Goal: Task Accomplishment & Management: Manage account settings

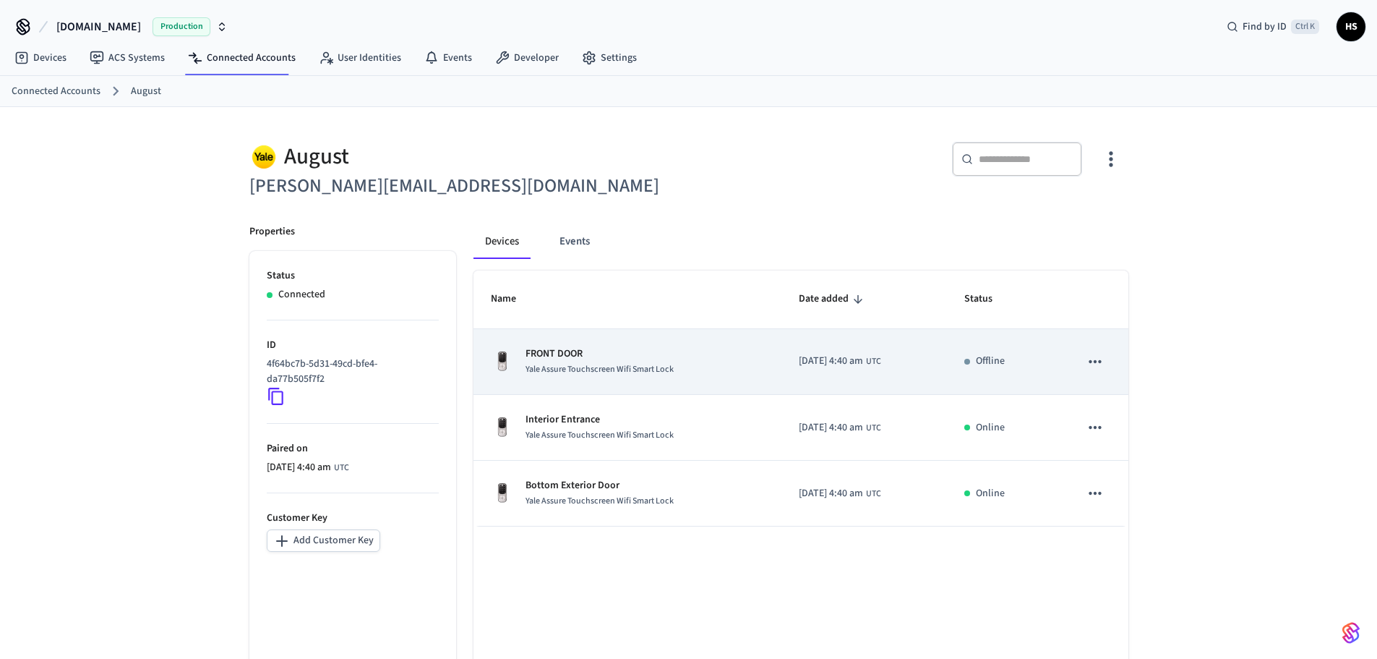
click at [635, 379] on td "FRONT DOOR Yale Assure Touchscreen Wifi Smart Lock" at bounding box center [627, 362] width 308 height 66
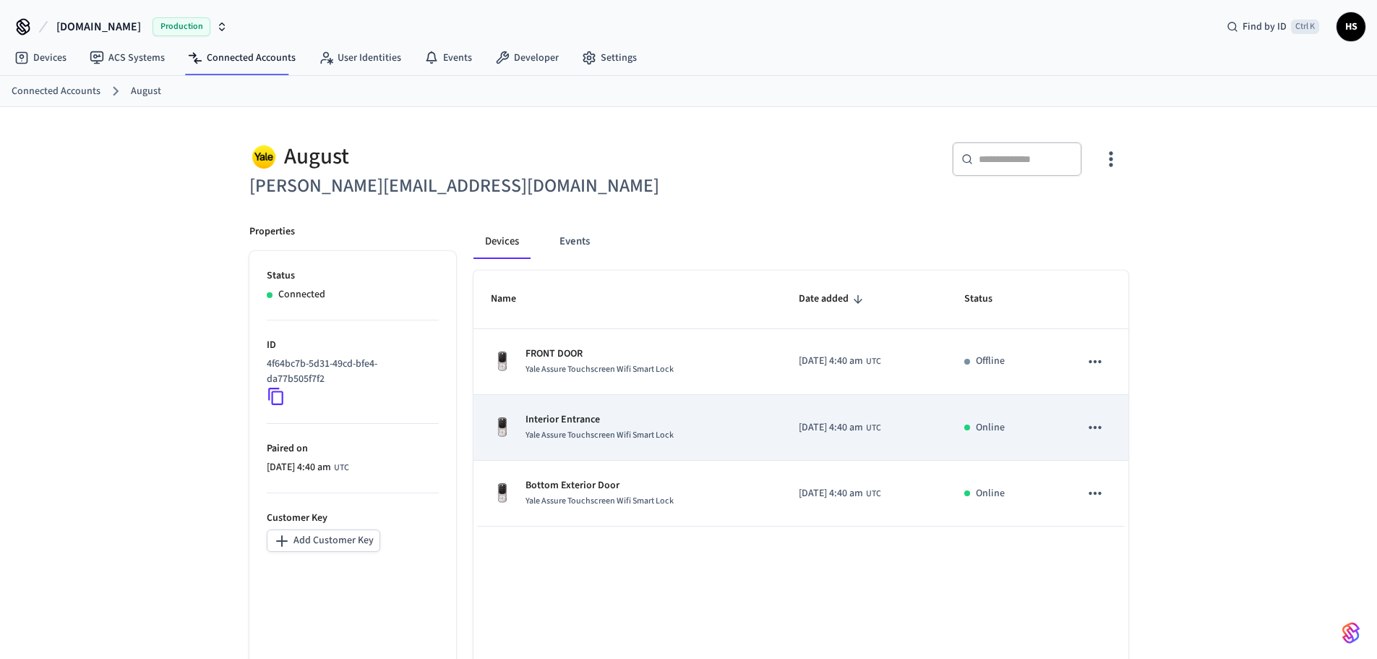
click at [656, 408] on td "Interior Entrance Yale Assure Touchscreen Wifi Smart Lock" at bounding box center [627, 428] width 308 height 66
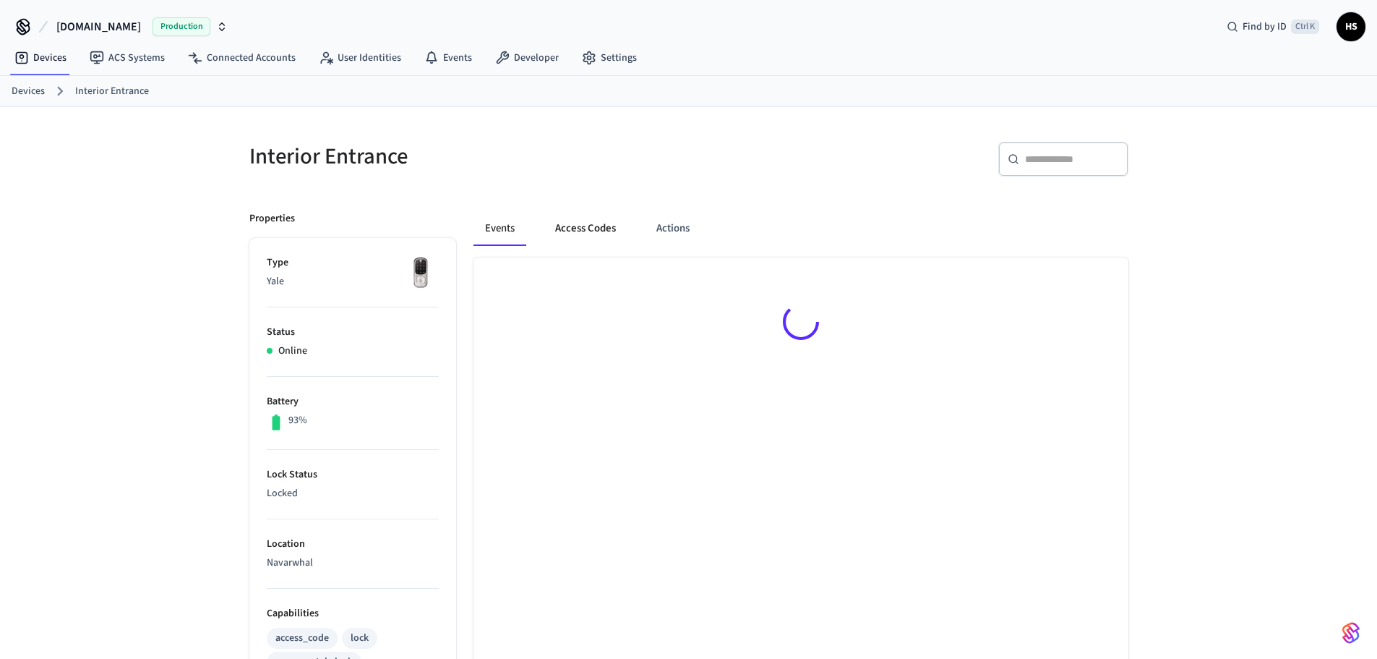
click at [588, 238] on button "Access Codes" at bounding box center [586, 228] width 84 height 35
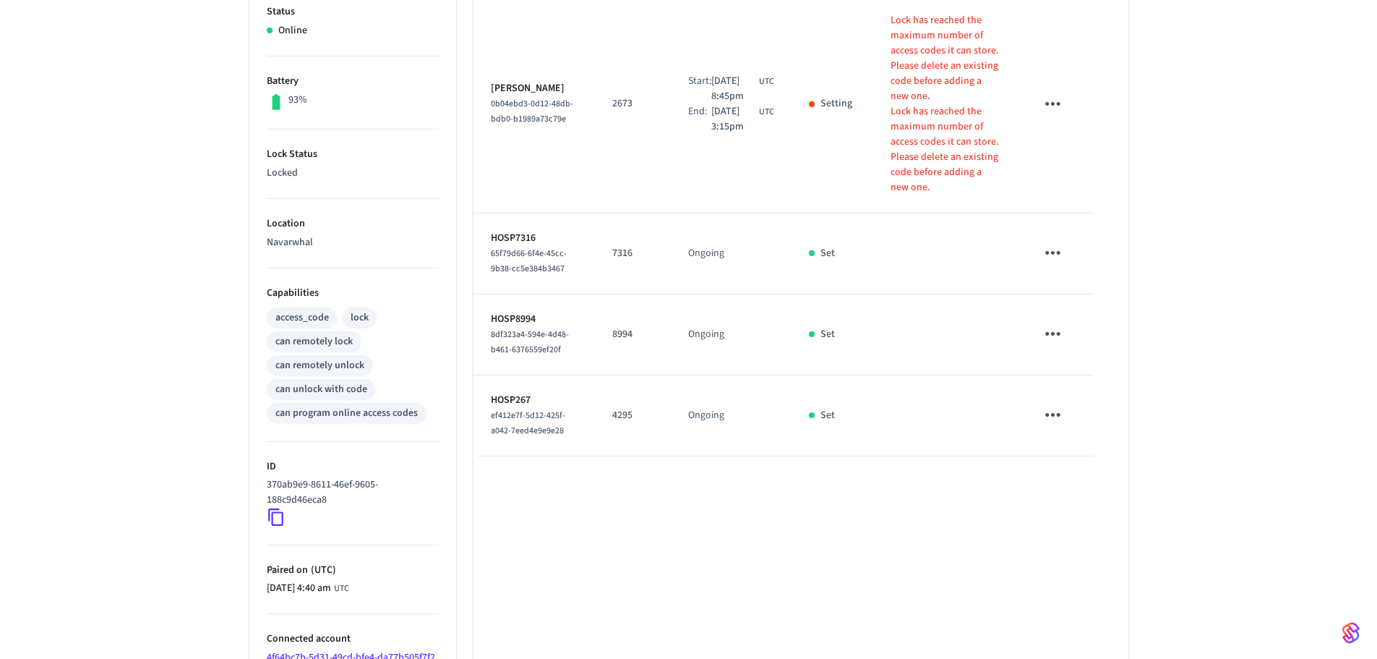
scroll to position [361, 0]
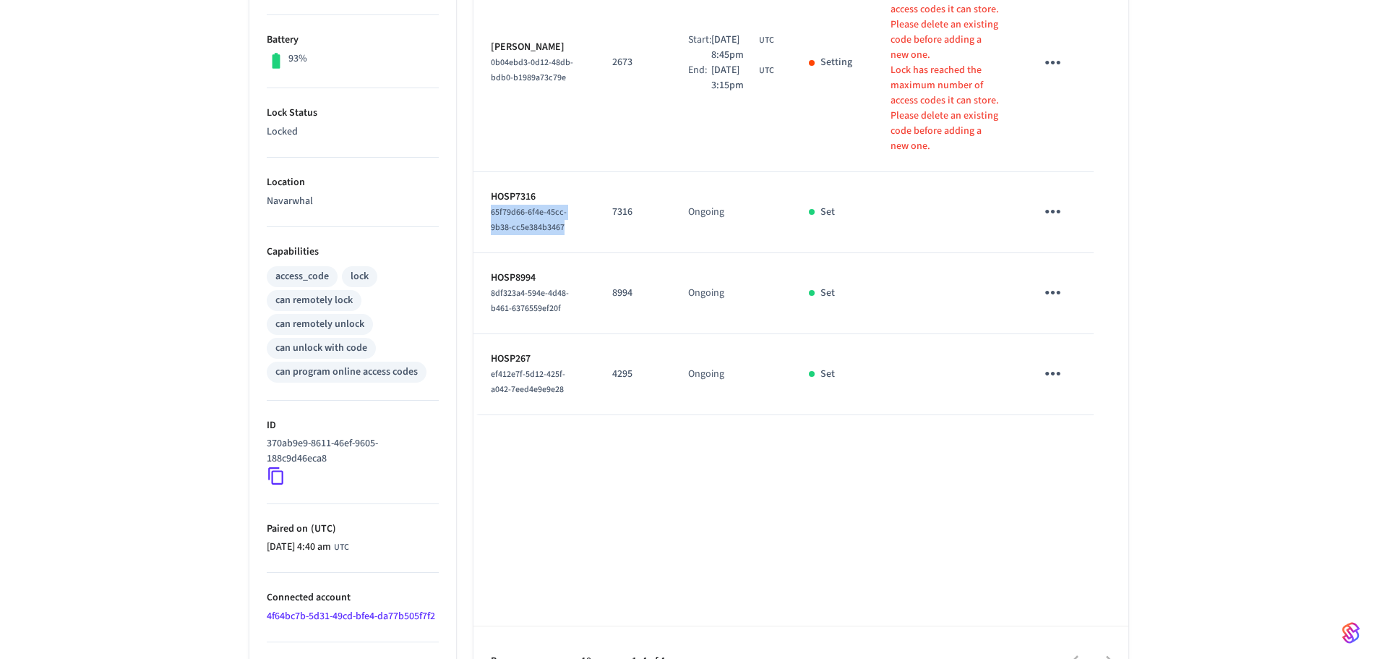
drag, startPoint x: 562, startPoint y: 218, endPoint x: 480, endPoint y: 184, distance: 89.4
click at [480, 184] on td "HOSP7316 65f79d66-6f4e-45cc-9b38-cc5e384b3467" at bounding box center [534, 212] width 122 height 81
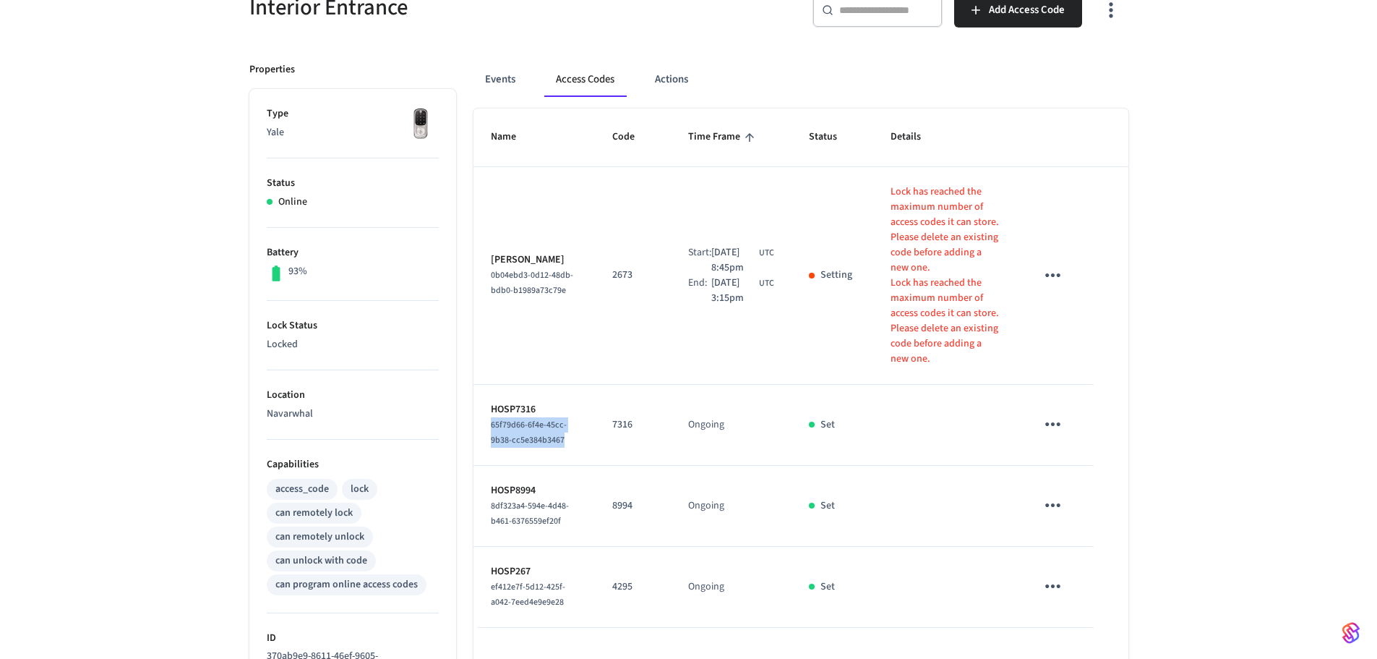
scroll to position [145, 0]
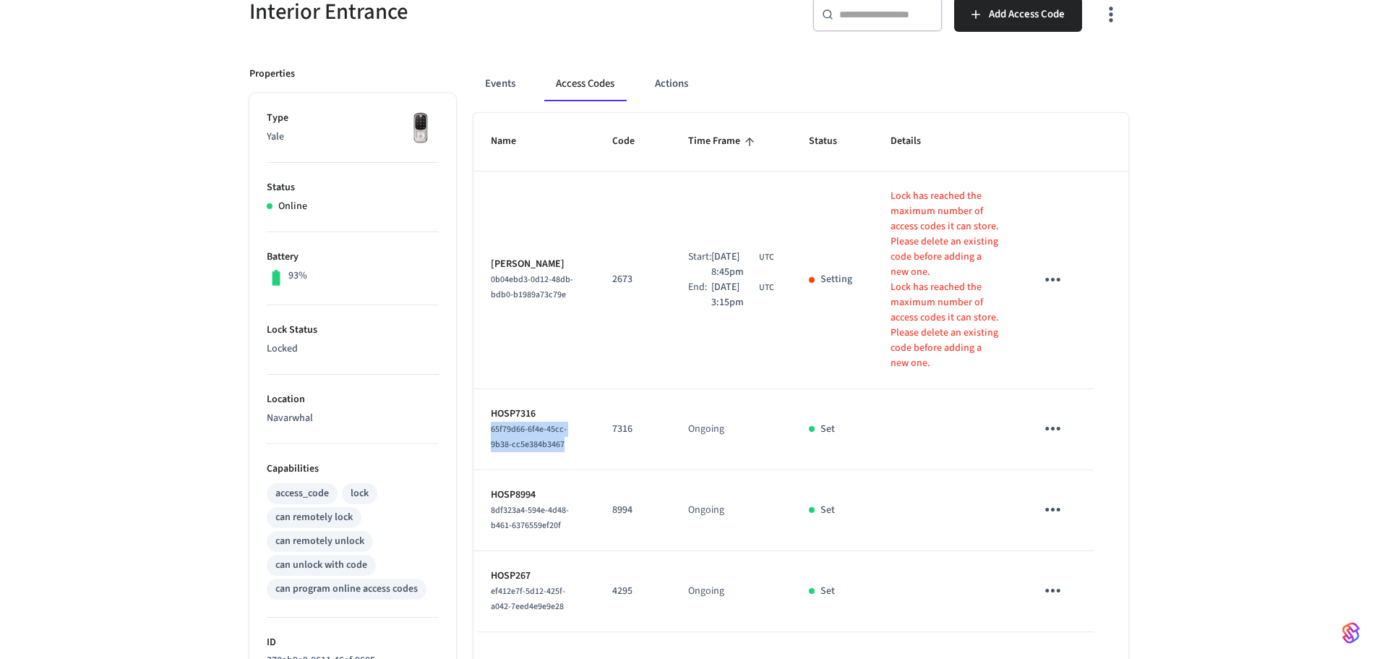
copy span "65f79d66-6f4e-45cc-9b38-cc5e384b3467"
click at [60, 268] on div "Interior Entrance ​ ​ Add Access Code Properties Type Yale Status Online Batter…" at bounding box center [688, 437] width 1377 height 950
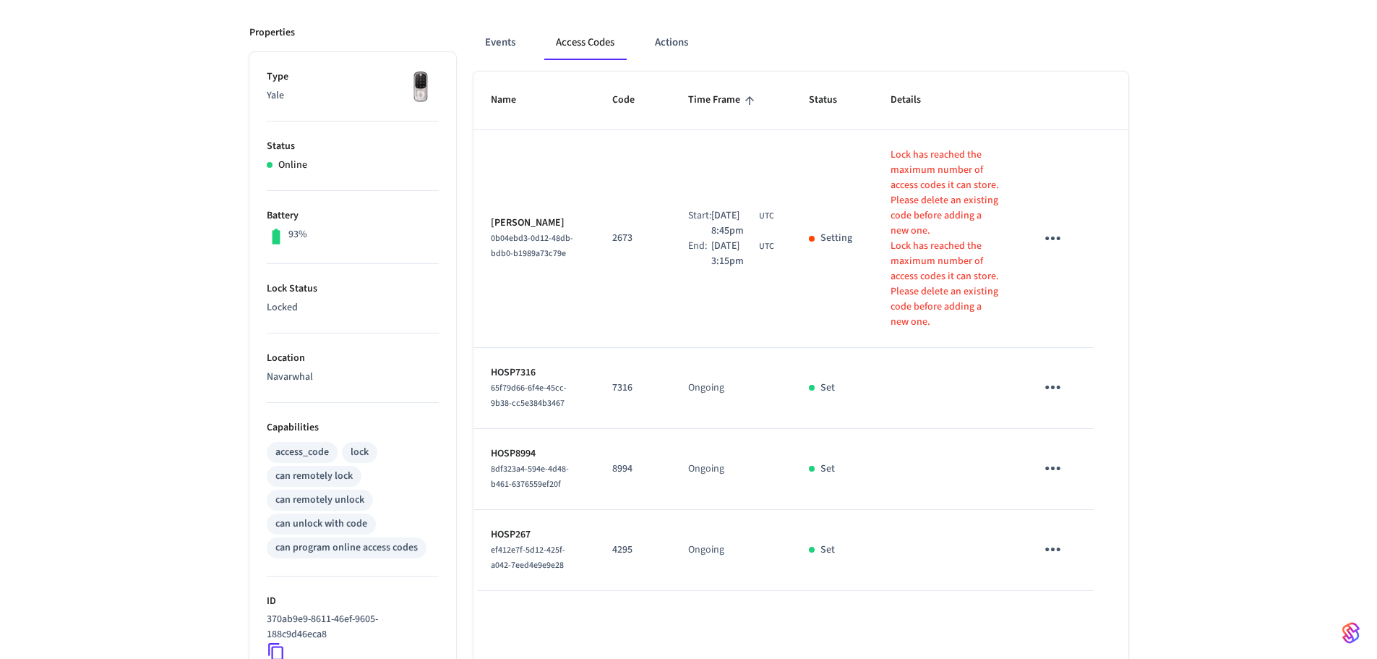
scroll to position [361, 0]
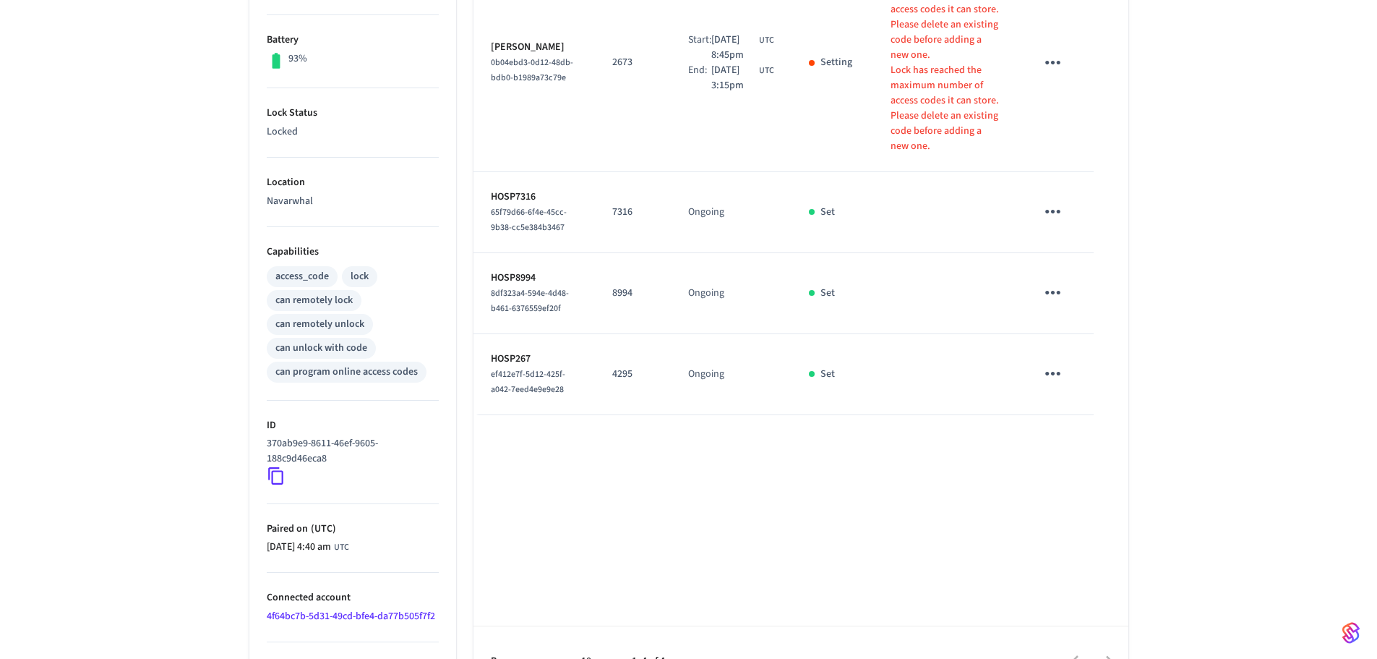
click at [279, 479] on icon at bounding box center [276, 475] width 19 height 19
click at [74, 428] on div "Interior Entrance ​ ​ Add Access Code Properties Type Yale Status Online Batter…" at bounding box center [688, 221] width 1377 height 950
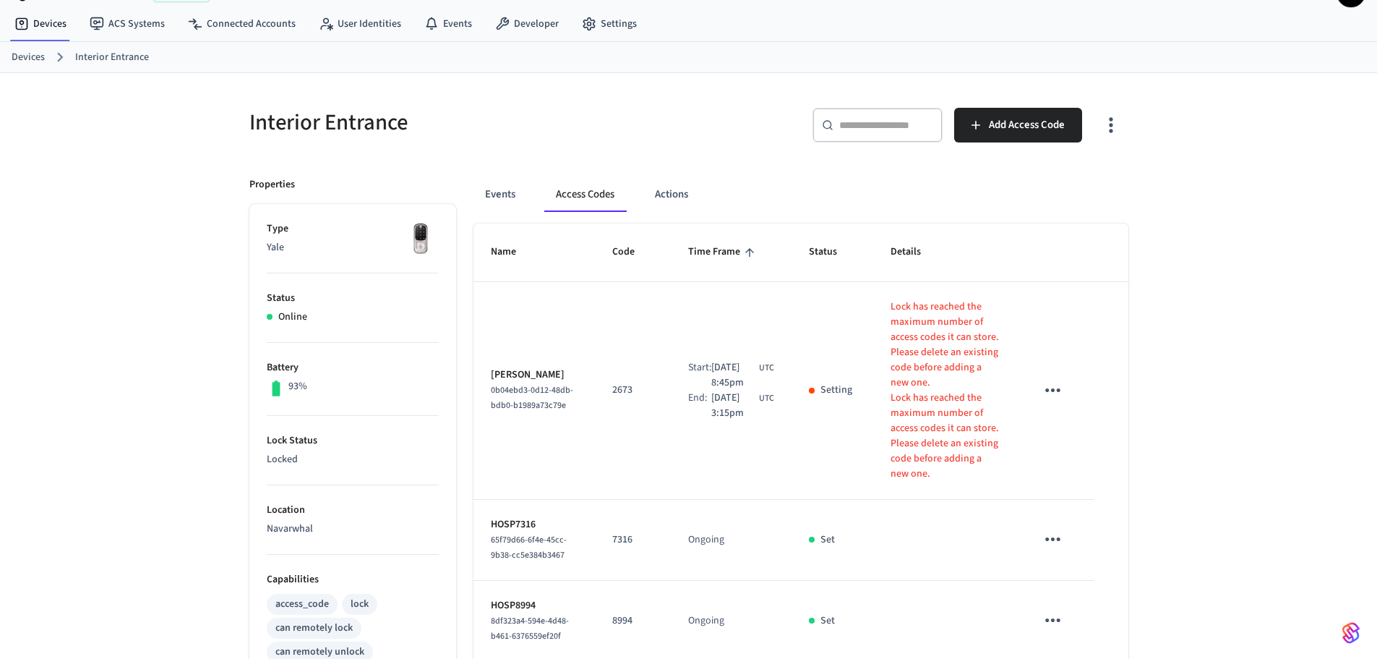
scroll to position [0, 0]
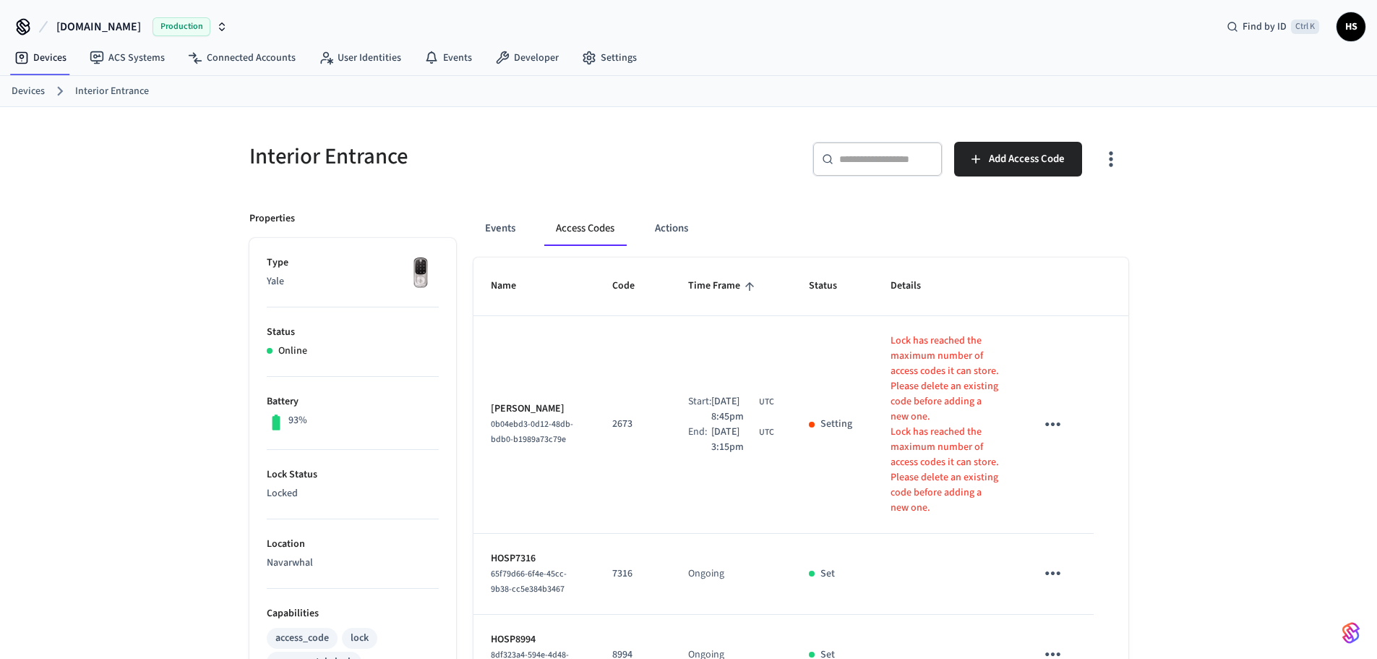
click at [1124, 161] on button "button" at bounding box center [1111, 159] width 34 height 58
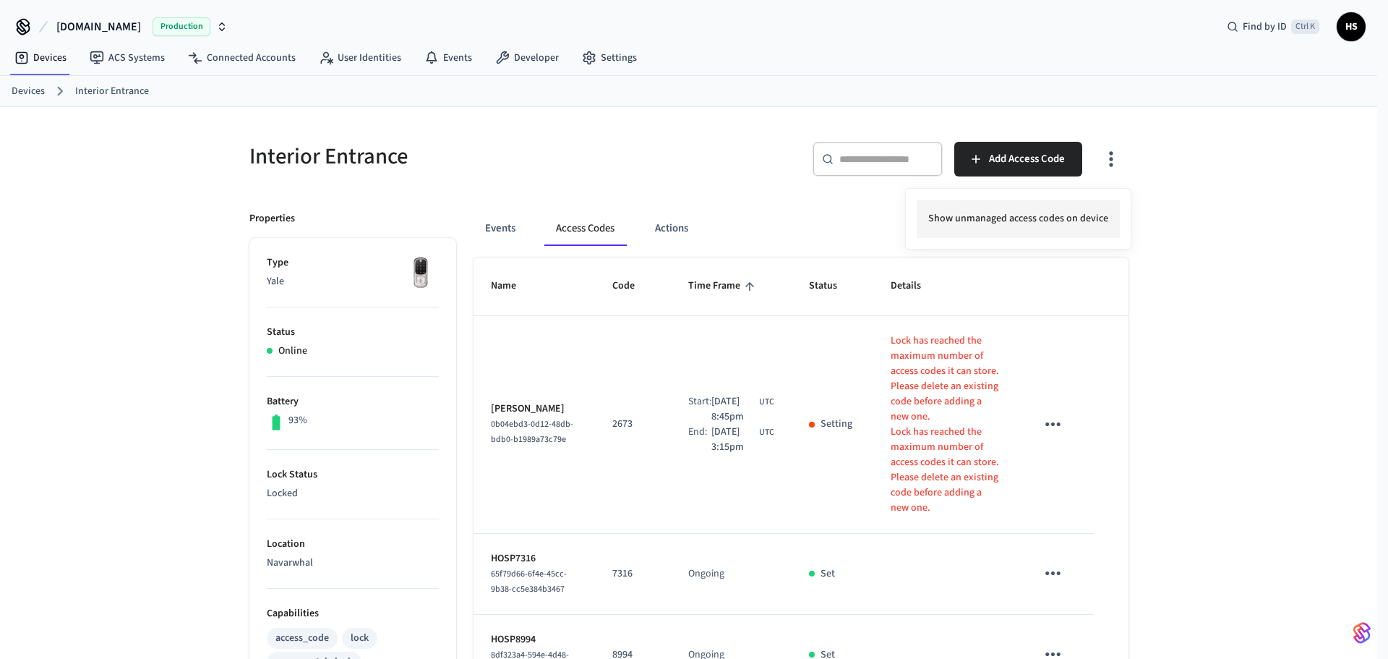
click at [1066, 222] on li "Show unmanaged access codes on device" at bounding box center [1018, 219] width 203 height 38
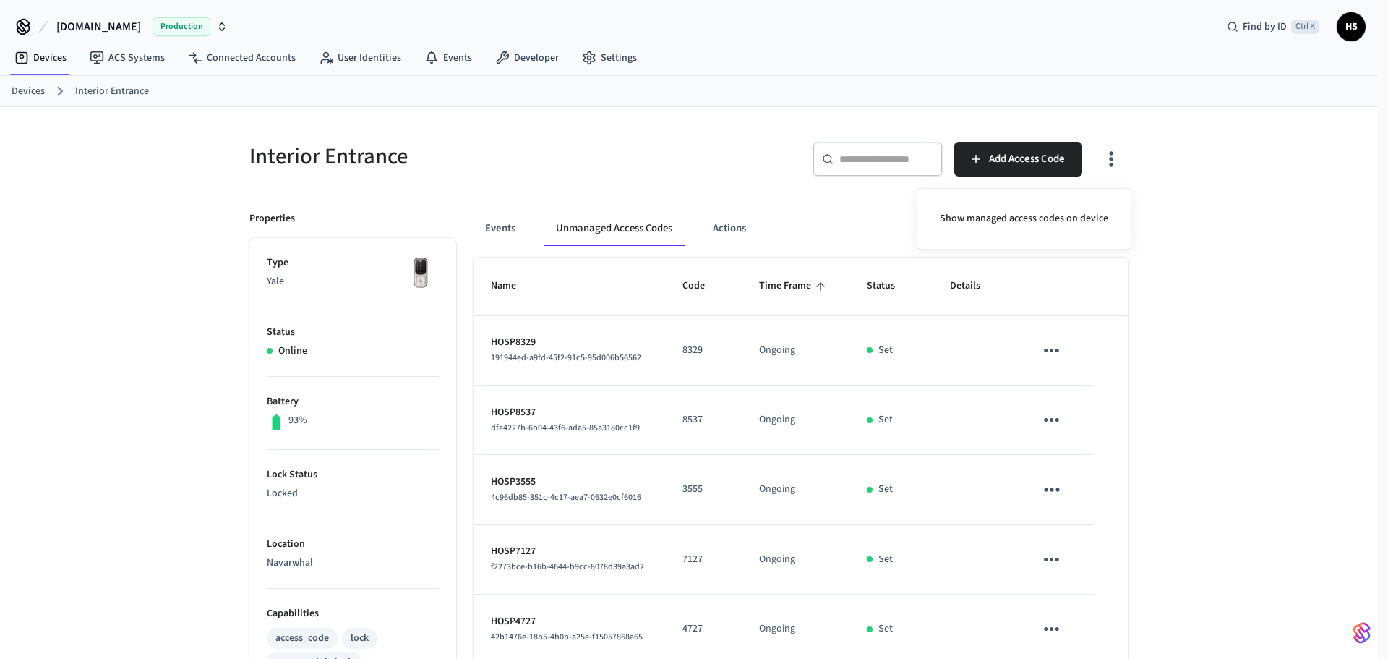
click at [762, 286] on div at bounding box center [694, 329] width 1388 height 659
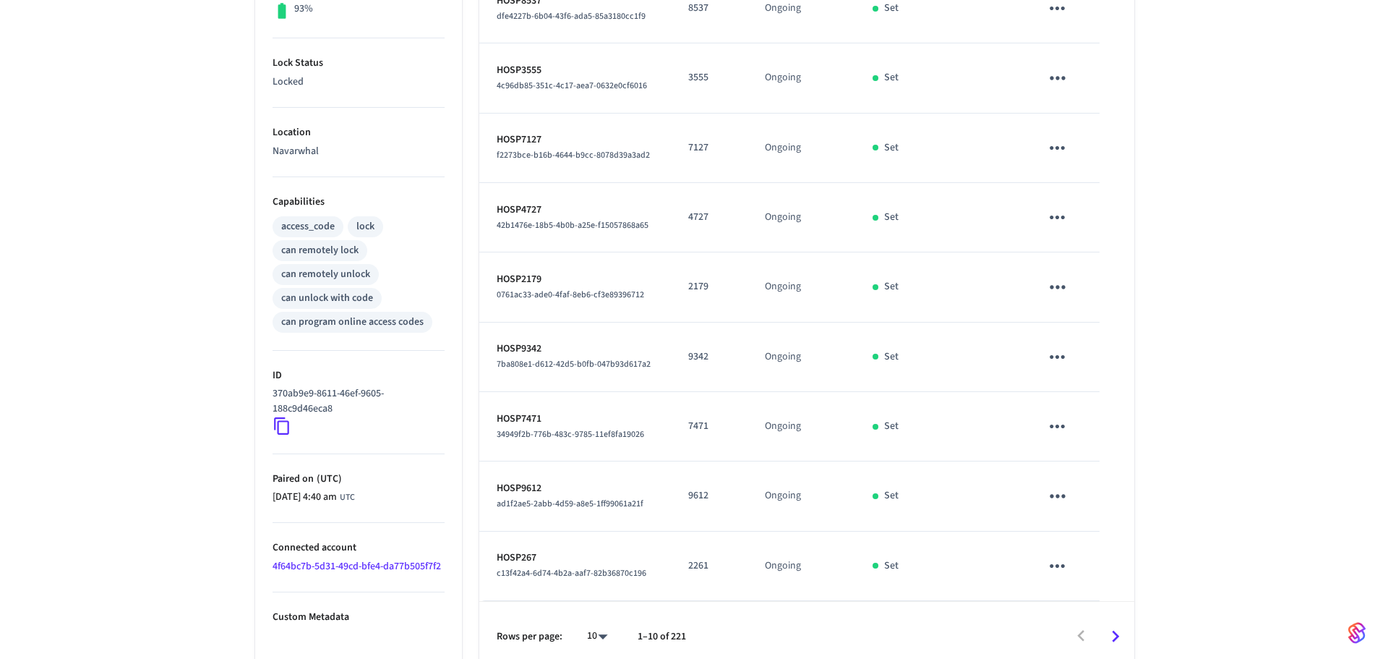
scroll to position [424, 0]
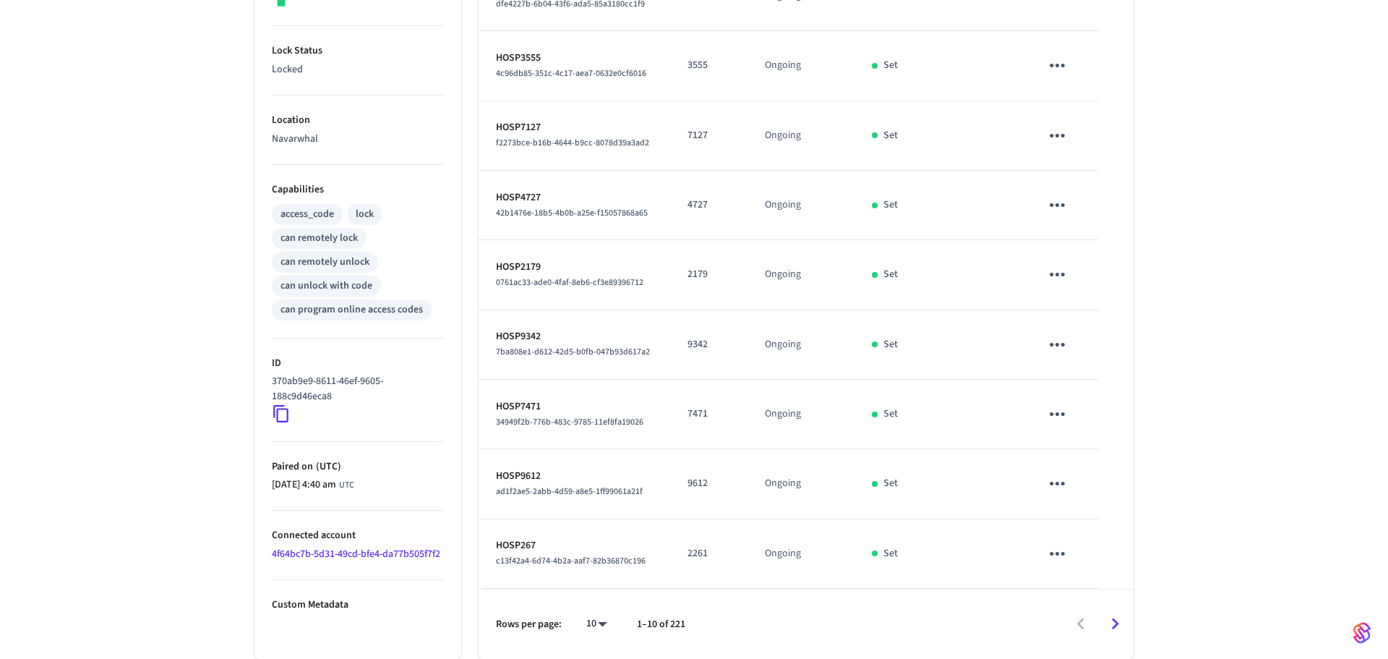
click at [599, 620] on body "Hospitable.com Production Find by ID Ctrl K HS Devices ACS Systems Connected Ac…" at bounding box center [694, 117] width 1388 height 1082
click at [592, 617] on li "All" at bounding box center [585, 616] width 38 height 38
type input "**"
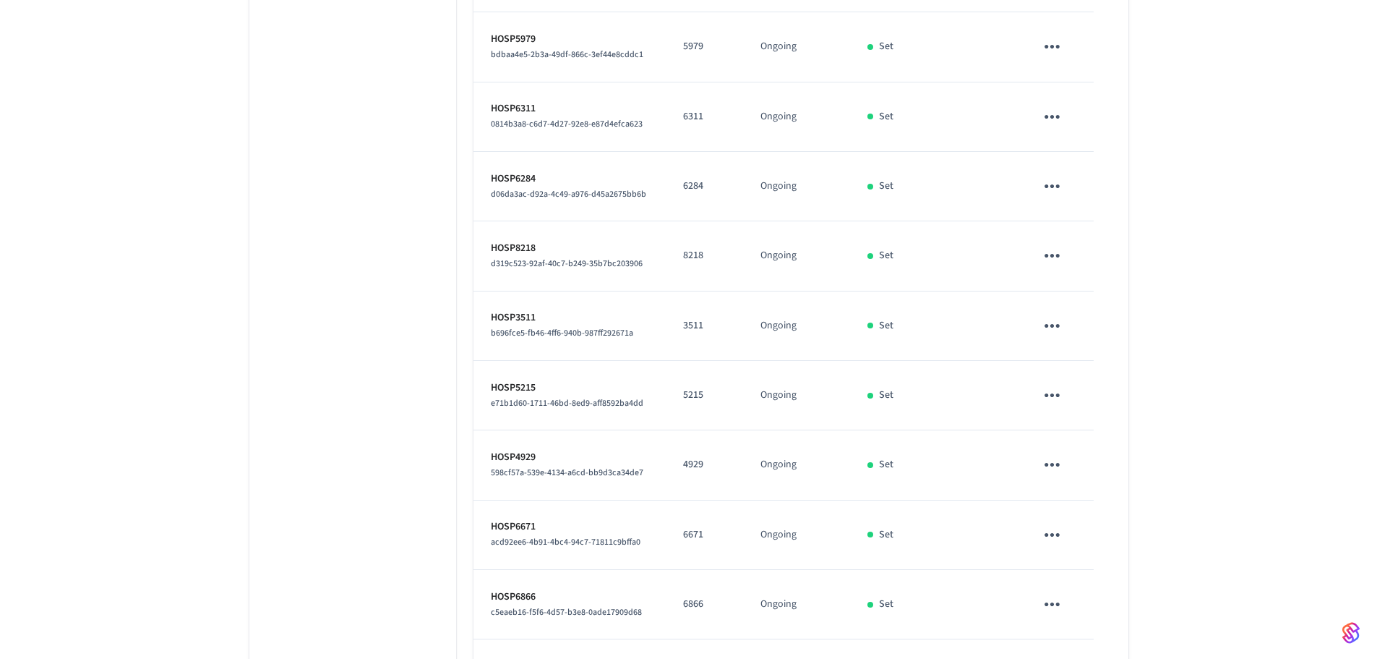
scroll to position [11360, 0]
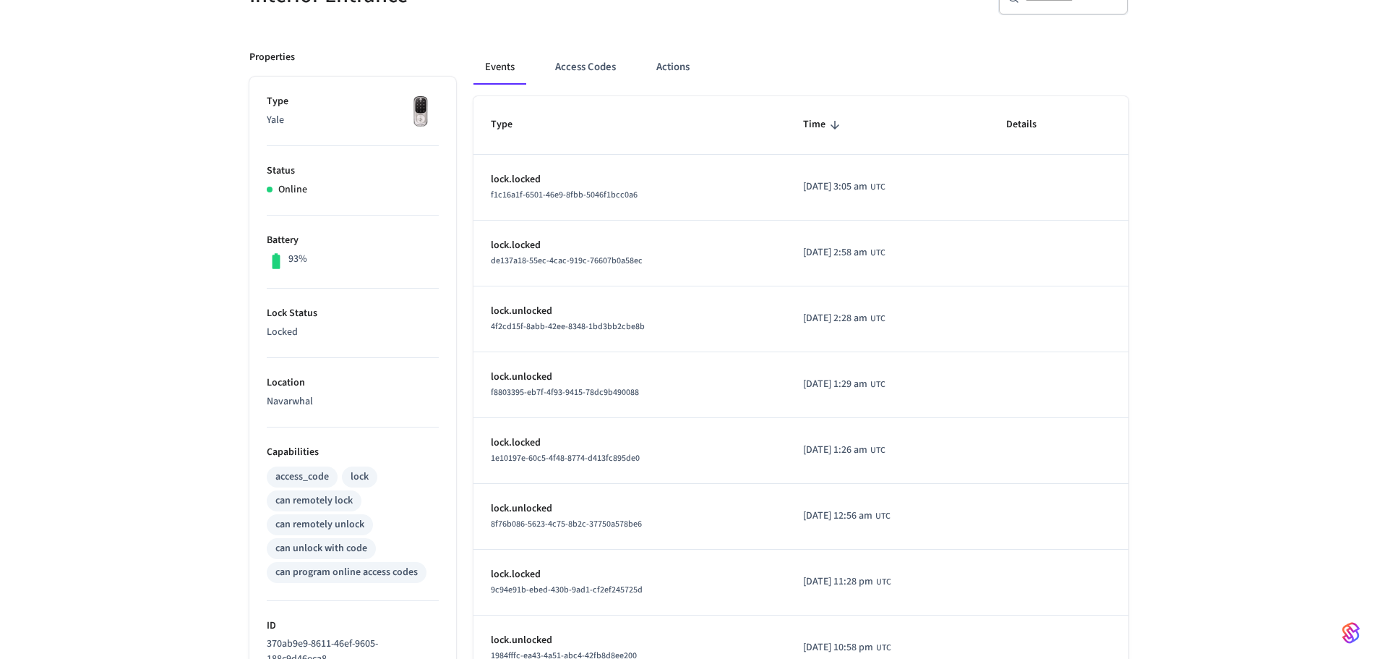
scroll to position [164, 0]
click at [578, 76] on button "Access Codes" at bounding box center [586, 64] width 84 height 35
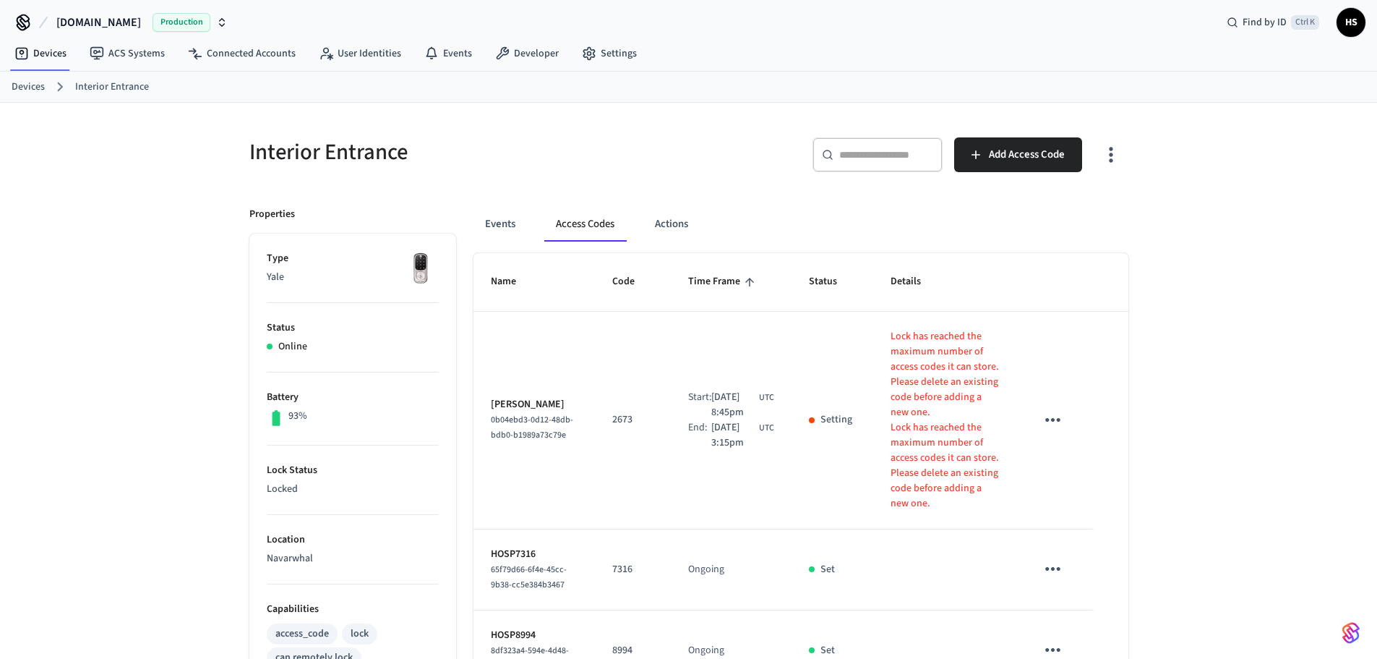
scroll to position [0, 0]
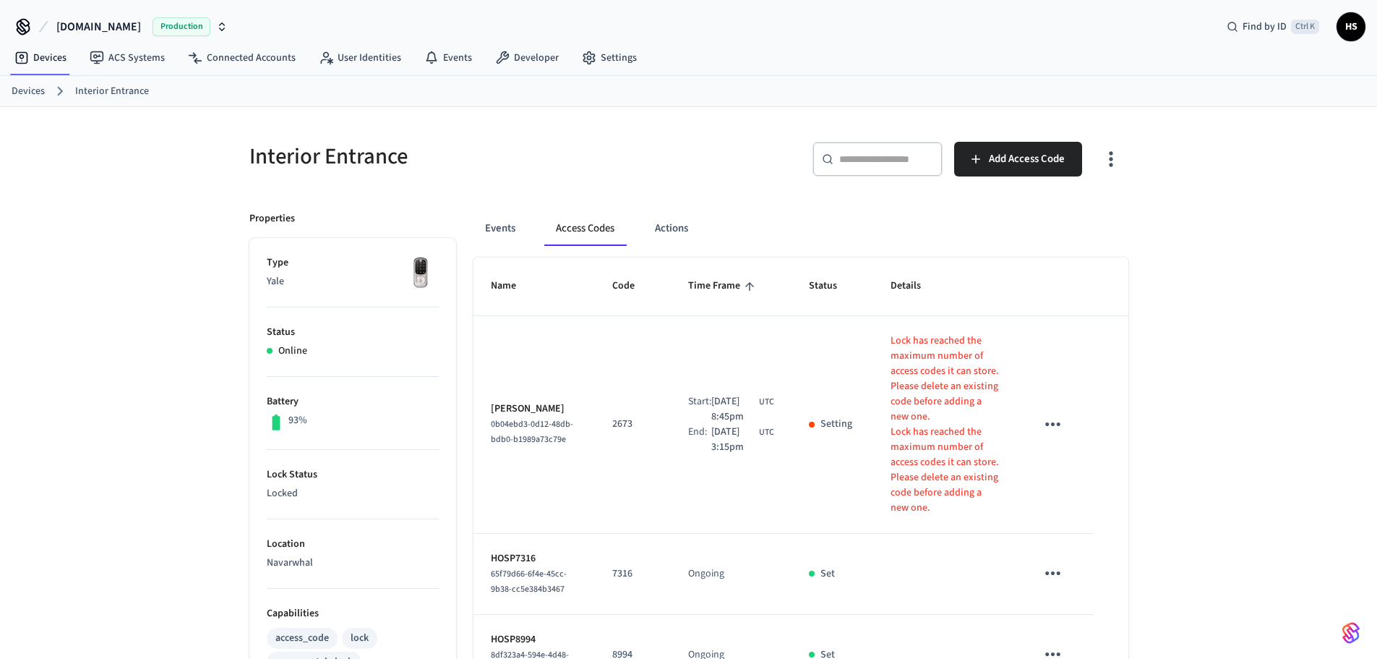
click at [1104, 161] on icon "button" at bounding box center [1111, 158] width 22 height 22
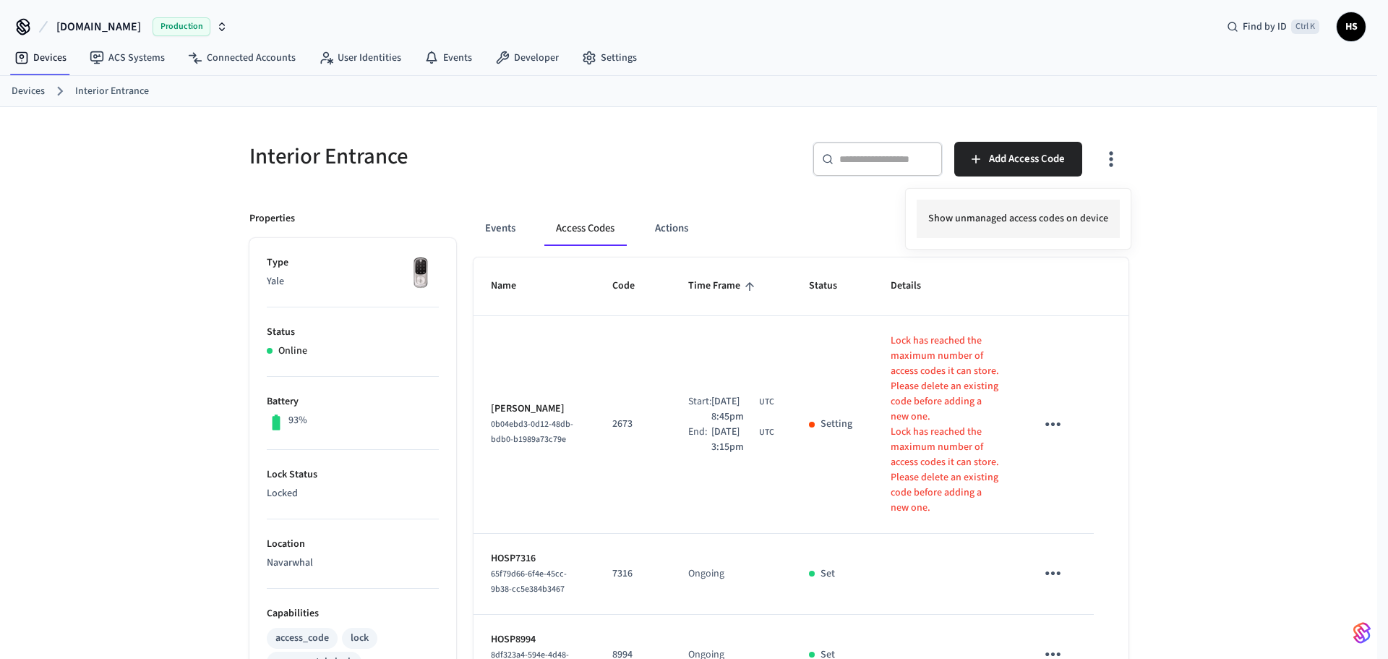
click at [1006, 229] on li "Show unmanaged access codes on device" at bounding box center [1018, 219] width 203 height 38
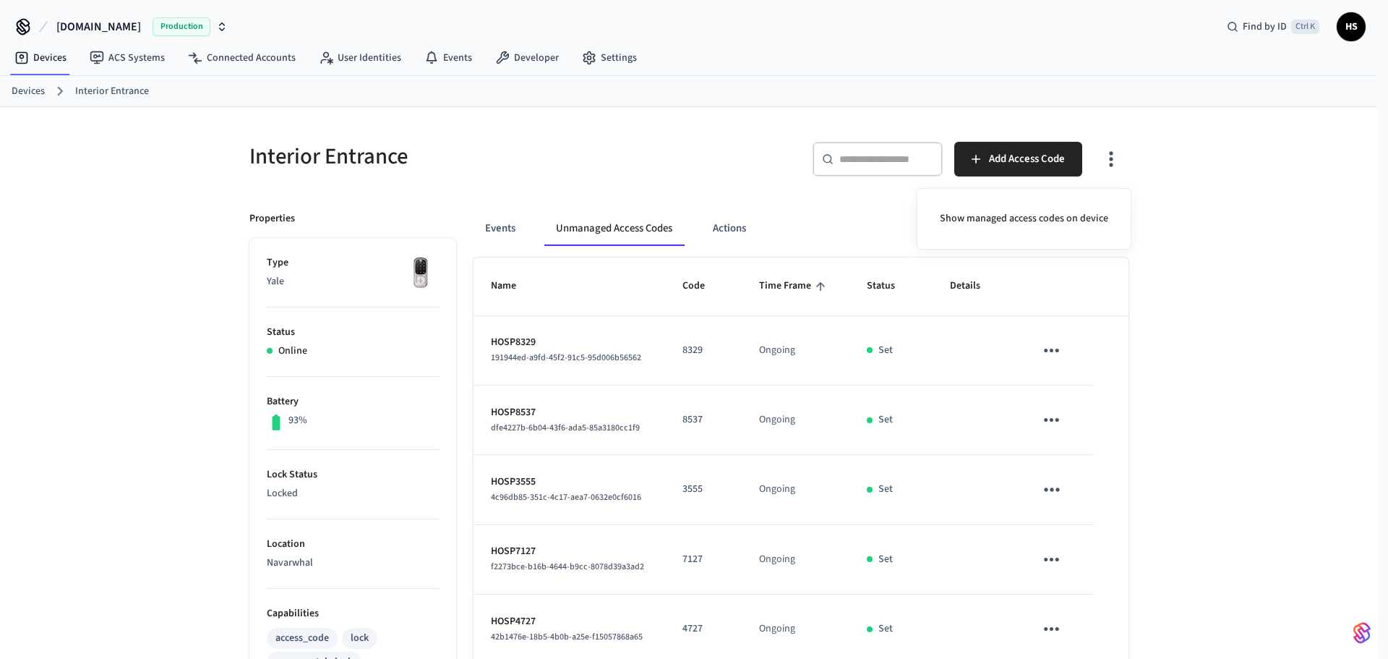
click at [625, 314] on div at bounding box center [694, 329] width 1388 height 659
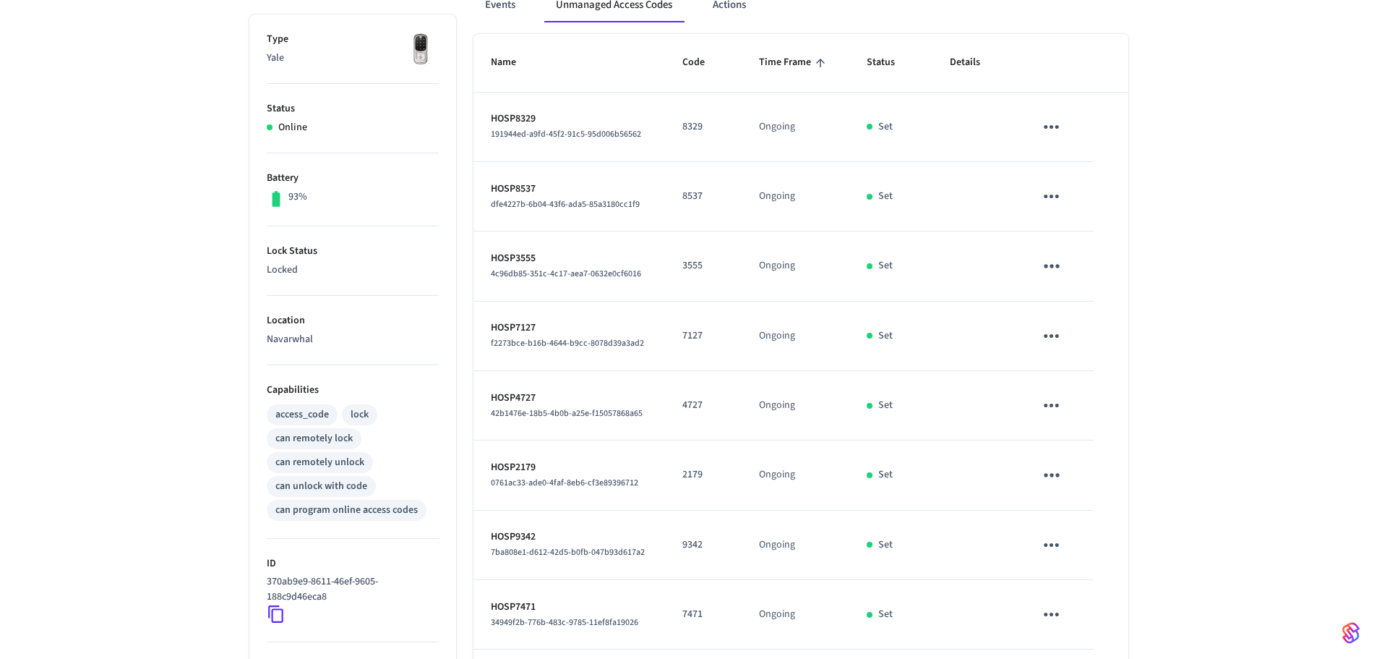
scroll to position [134, 0]
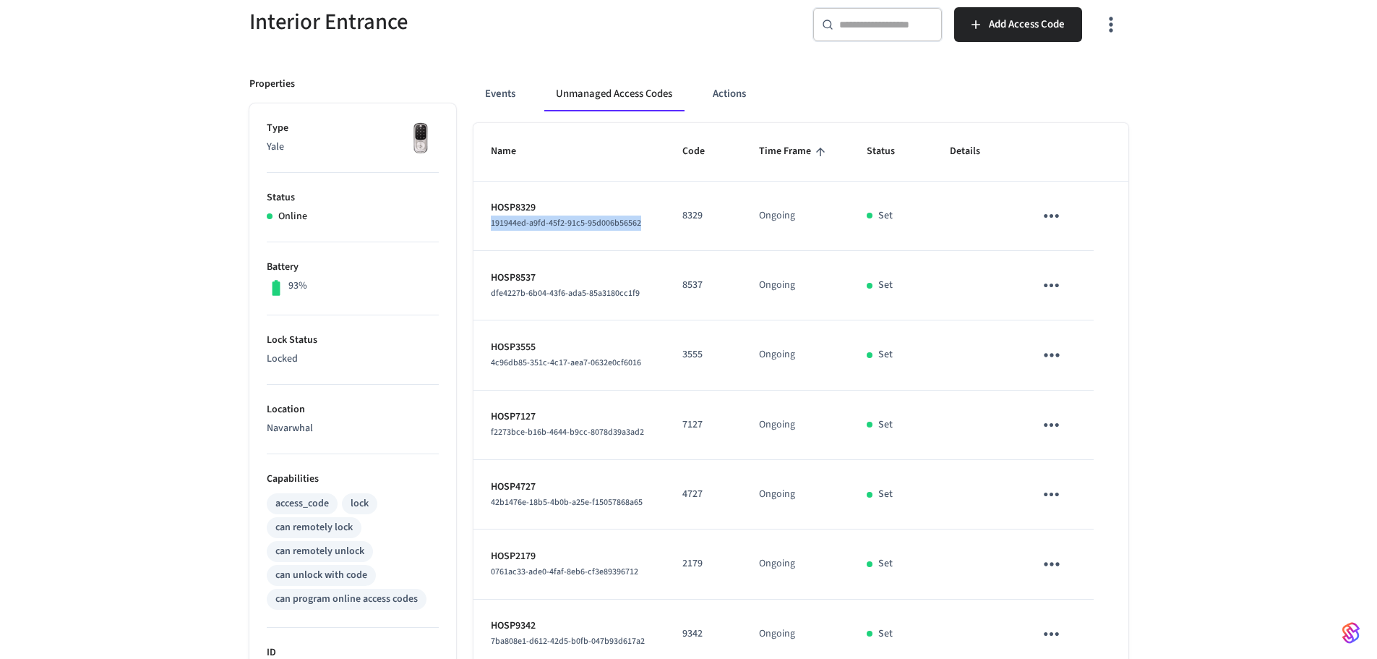
drag, startPoint x: 649, startPoint y: 223, endPoint x: 481, endPoint y: 223, distance: 167.7
click at [481, 223] on td "HOSP8329 191944ed-a9fd-45f2-91c5-95d006b56562" at bounding box center [569, 215] width 192 height 69
copy span "191944ed-a9fd-45f2-91c5-95d006b56562"
click at [82, 288] on div "Interior Entrance ​ ​ Add Access Code Properties Type Yale Status Online Batter…" at bounding box center [688, 460] width 1377 height 975
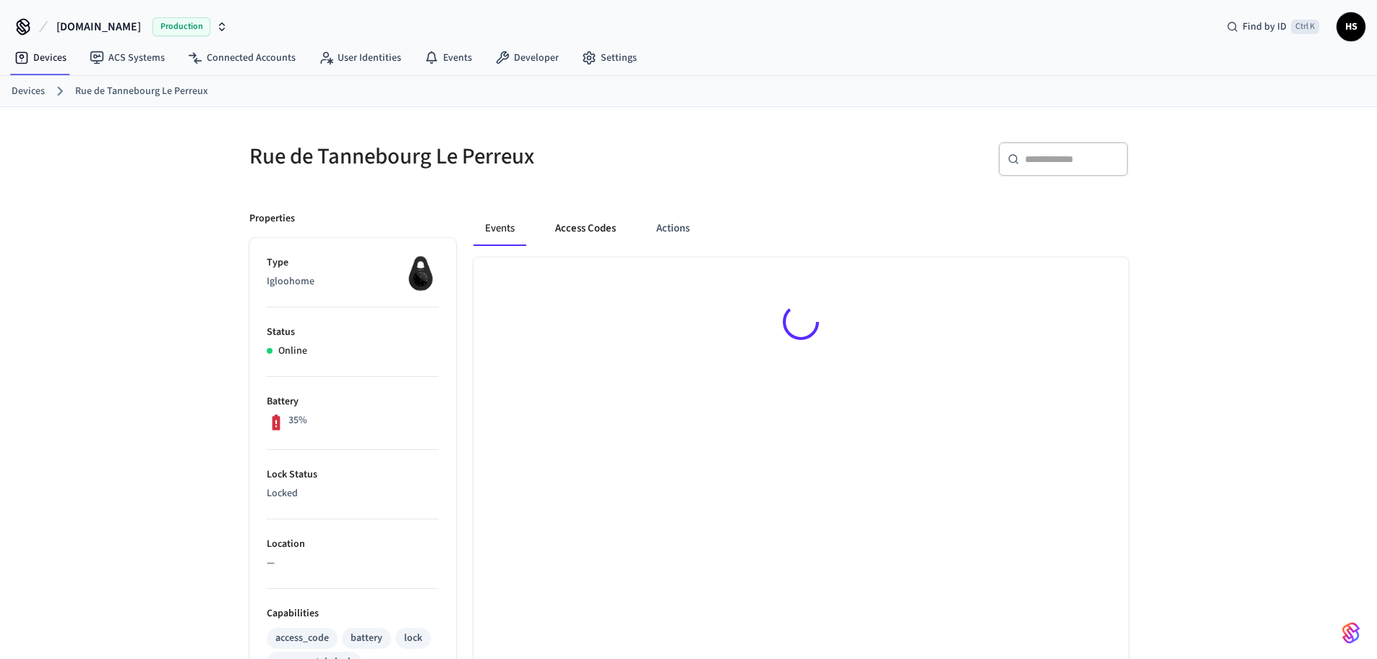
click at [589, 223] on button "Access Codes" at bounding box center [586, 228] width 84 height 35
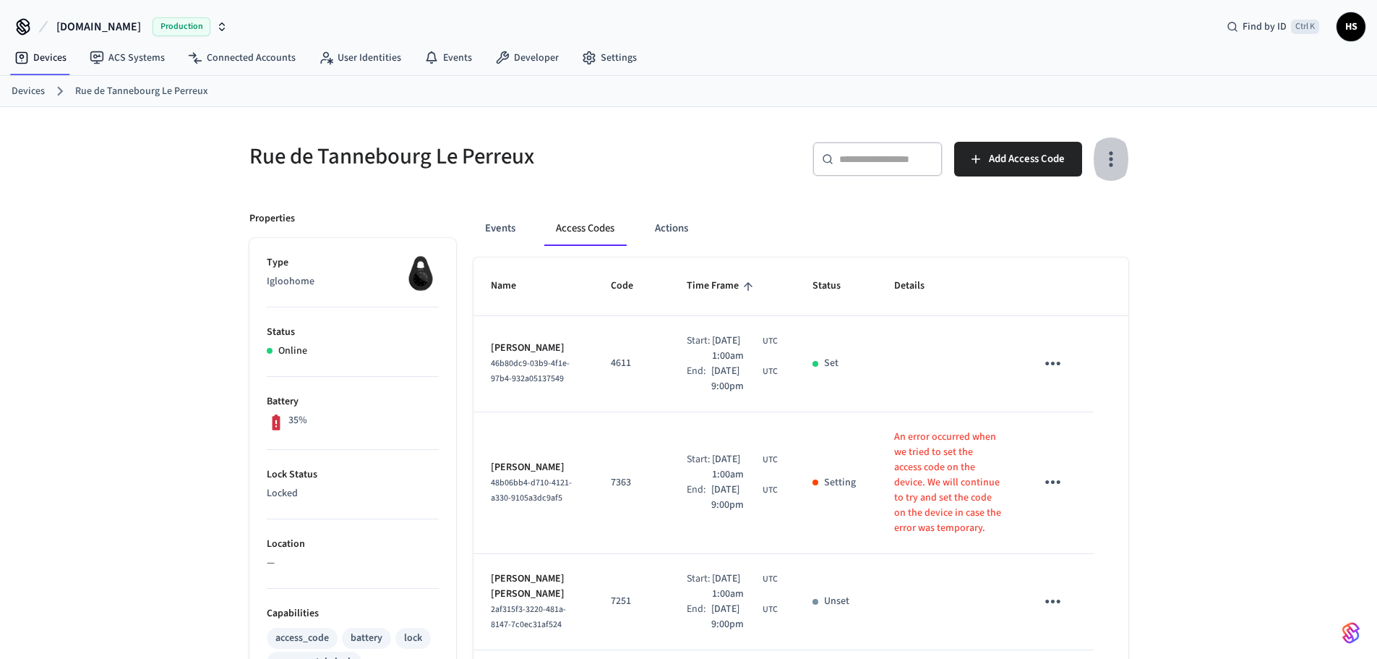
click at [1107, 151] on icon "button" at bounding box center [1111, 158] width 22 height 22
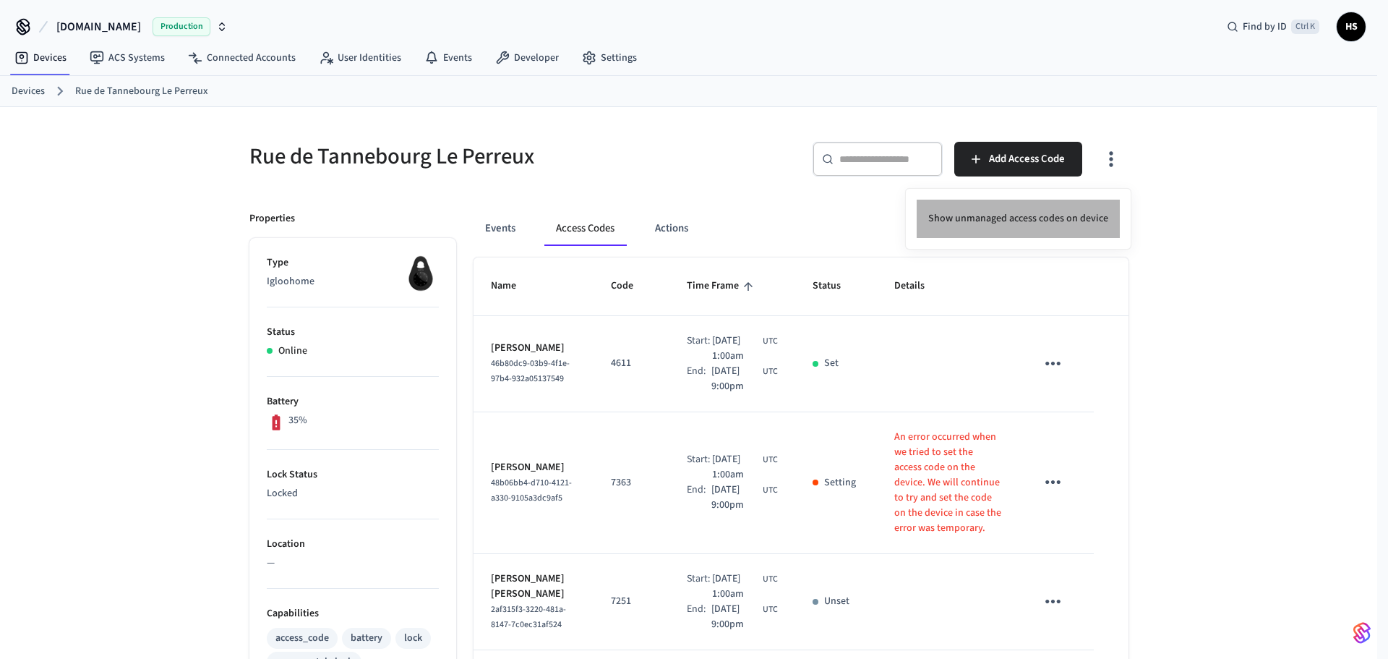
click at [1024, 235] on li "Show unmanaged access codes on device" at bounding box center [1018, 219] width 203 height 38
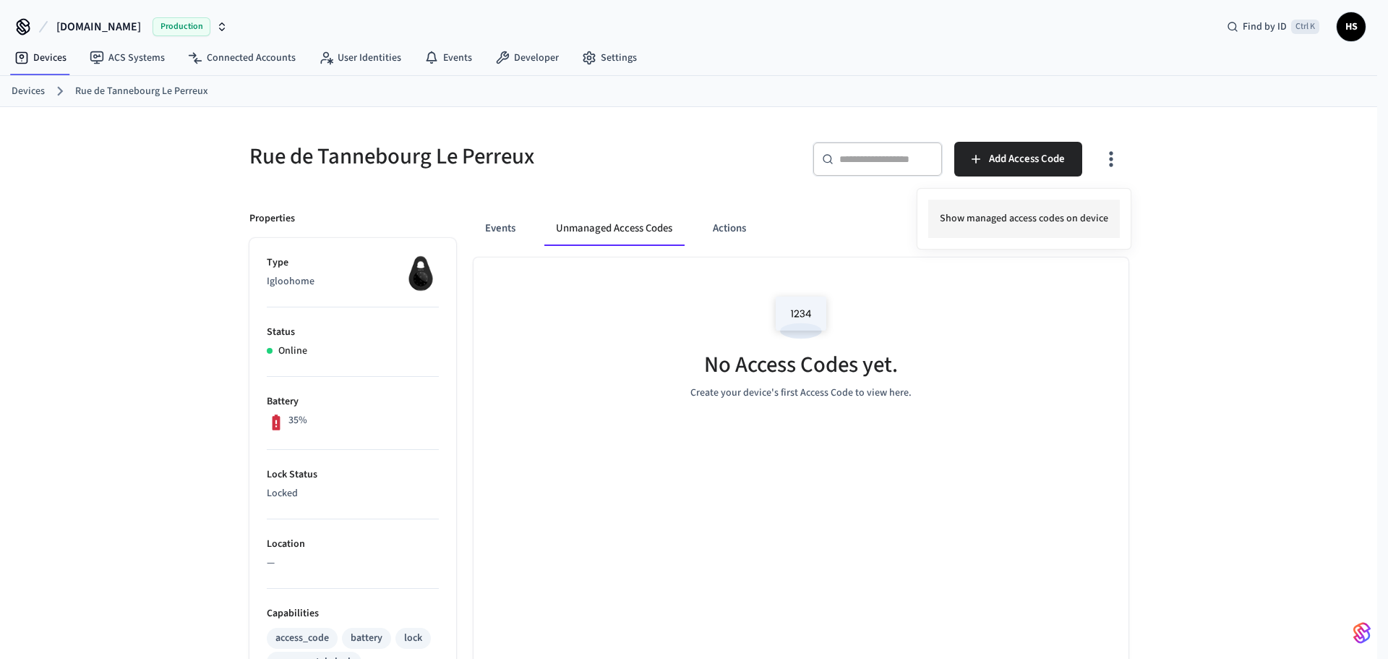
click at [1024, 235] on li "Show managed access codes on device" at bounding box center [1024, 219] width 192 height 38
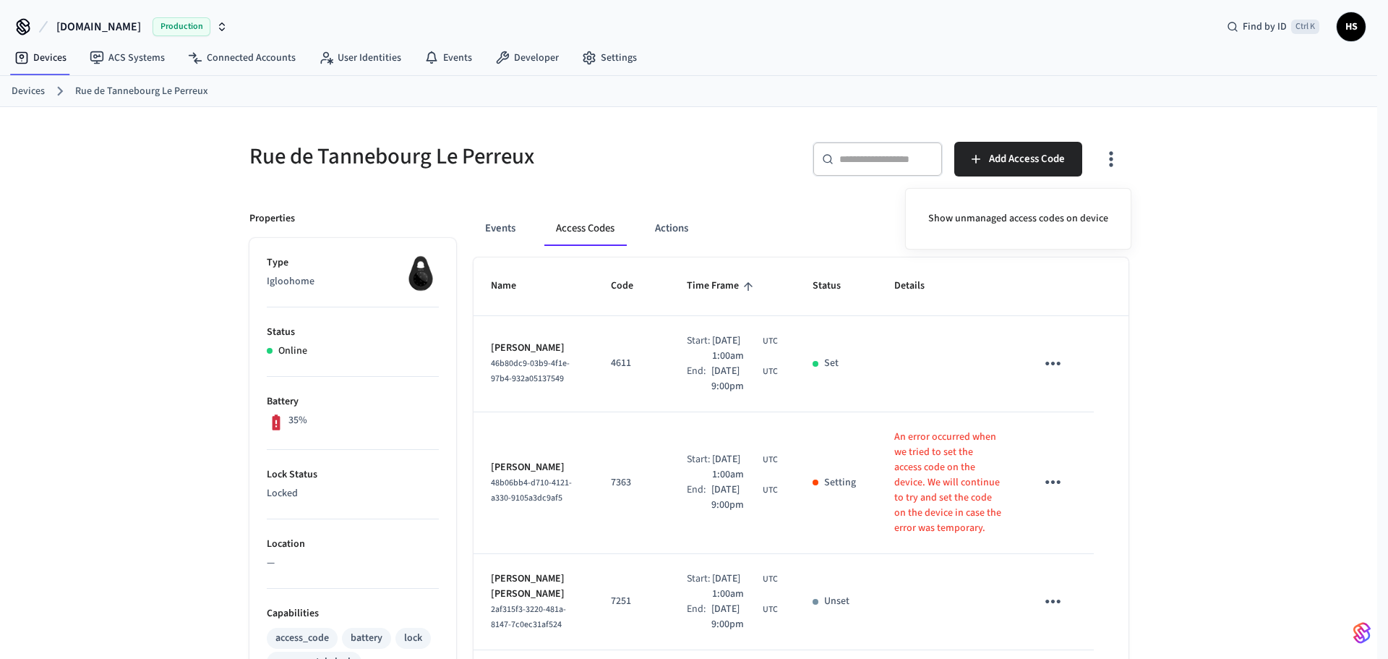
click at [776, 402] on div at bounding box center [694, 329] width 1388 height 659
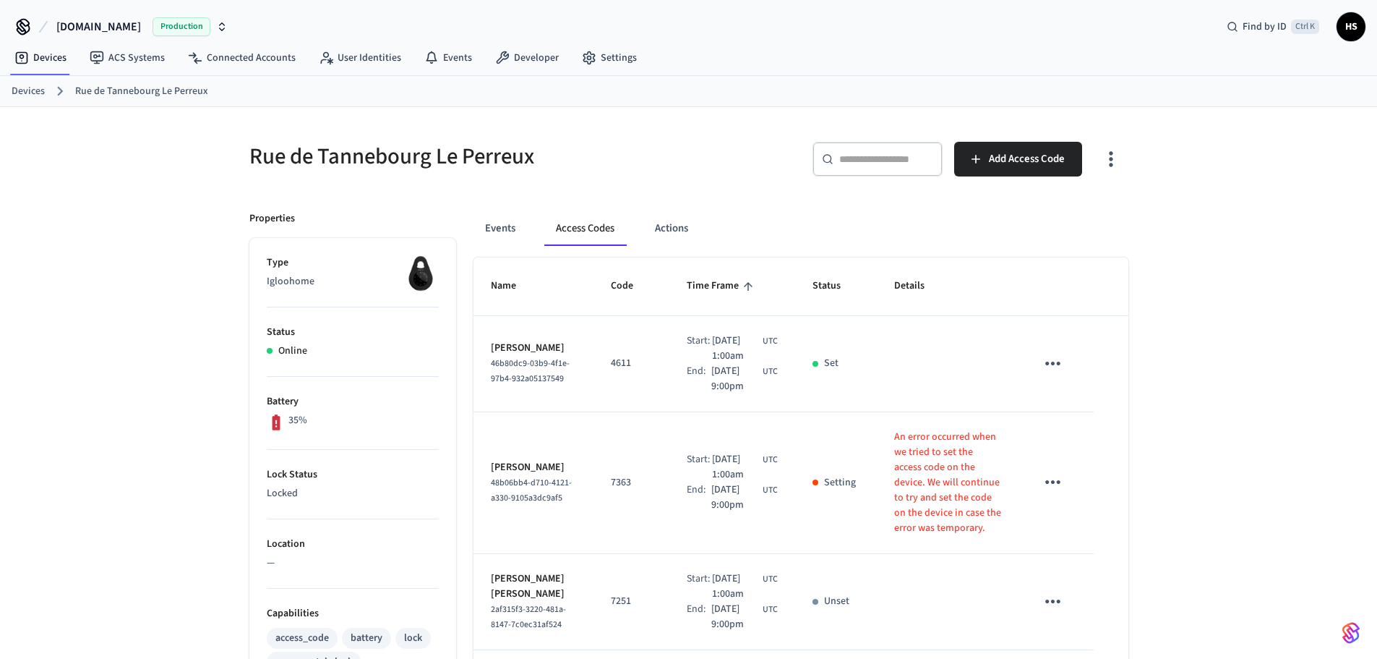
click at [492, 208] on div "Events Access Codes Actions Name Code Time Frame Status Details Alicia Antwine …" at bounding box center [792, 637] width 672 height 887
click at [498, 231] on button "Events" at bounding box center [499, 228] width 53 height 35
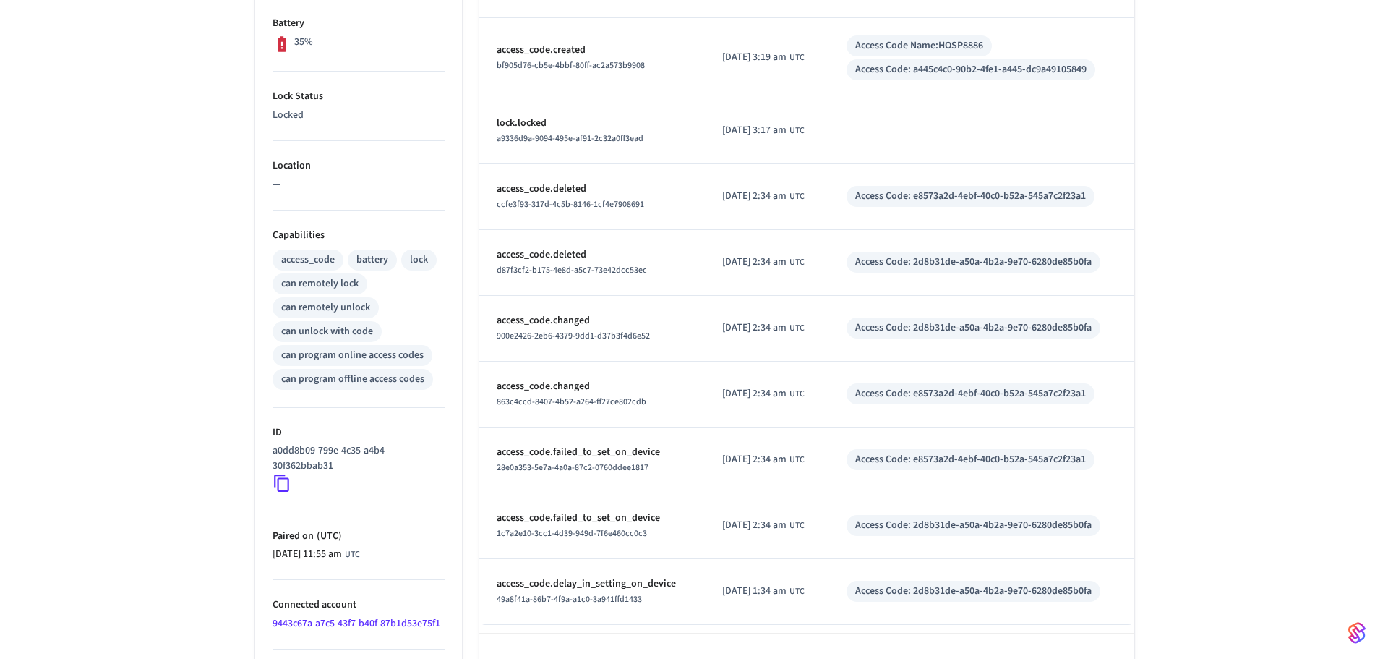
scroll to position [422, 0]
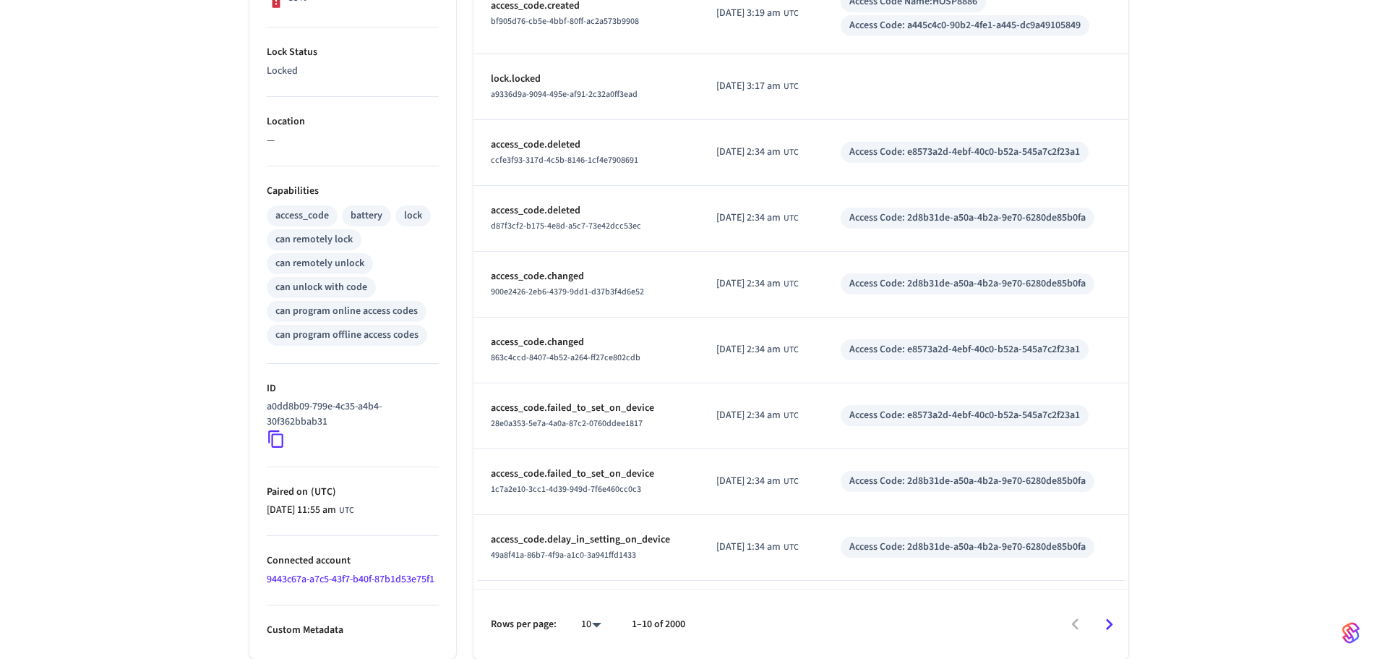
click at [609, 636] on div "Rows per page: 10 ** 1–10 of 2000" at bounding box center [800, 623] width 655 height 70
click at [575, 631] on body "Hospitable.com Production Find by ID Ctrl K HS Devices ACS Systems Connected Ac…" at bounding box center [694, 118] width 1388 height 1081
click at [587, 620] on li "100" at bounding box center [585, 616] width 38 height 38
type input "***"
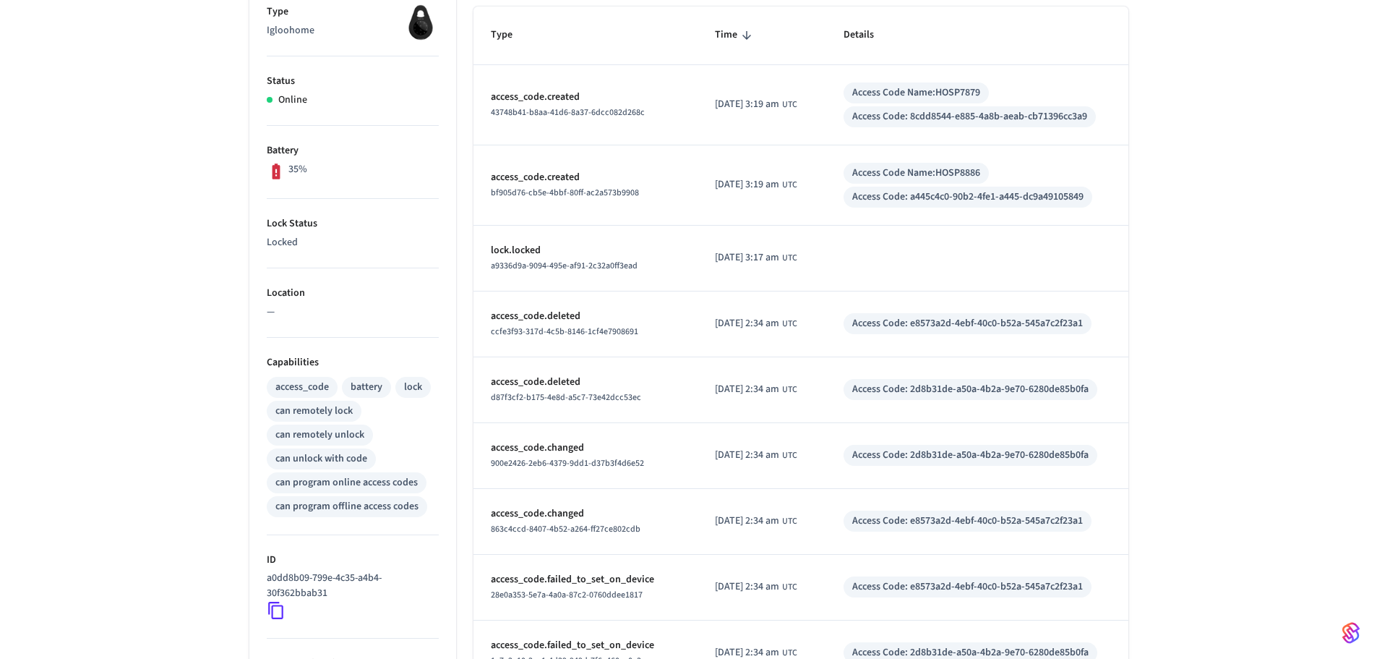
scroll to position [0, 0]
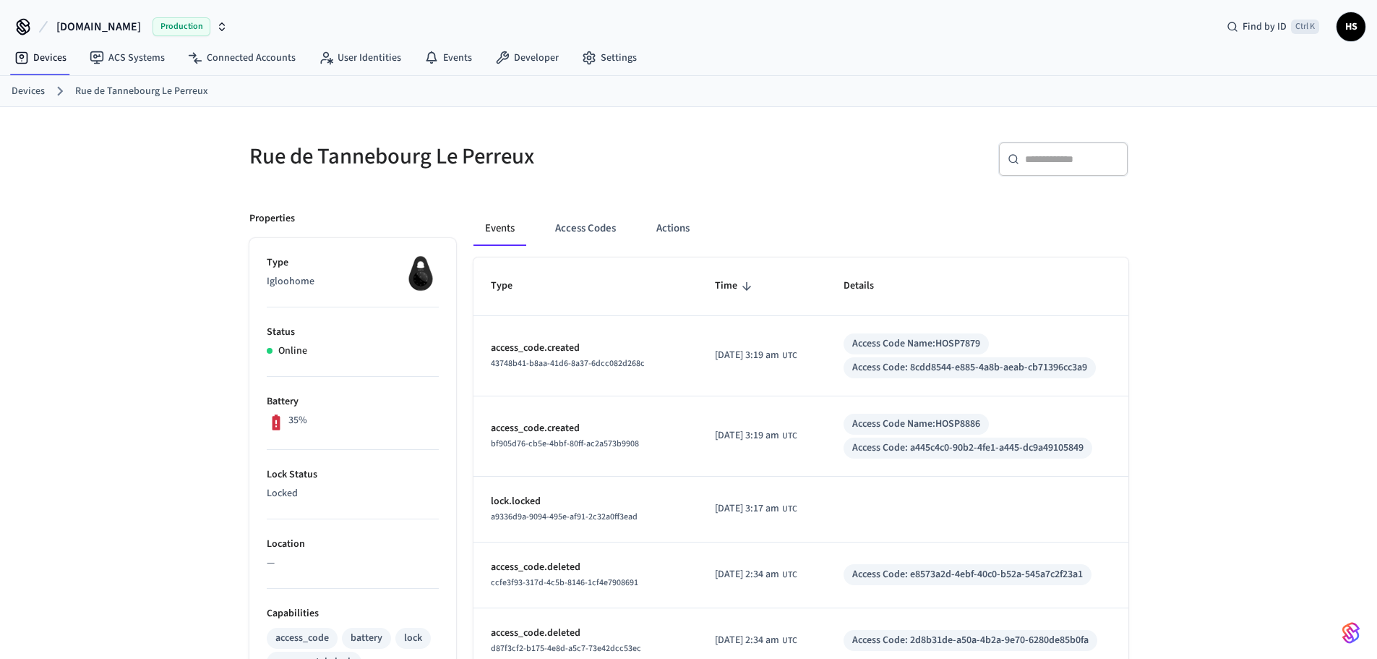
click at [1037, 165] on input "text" at bounding box center [1072, 159] width 94 height 14
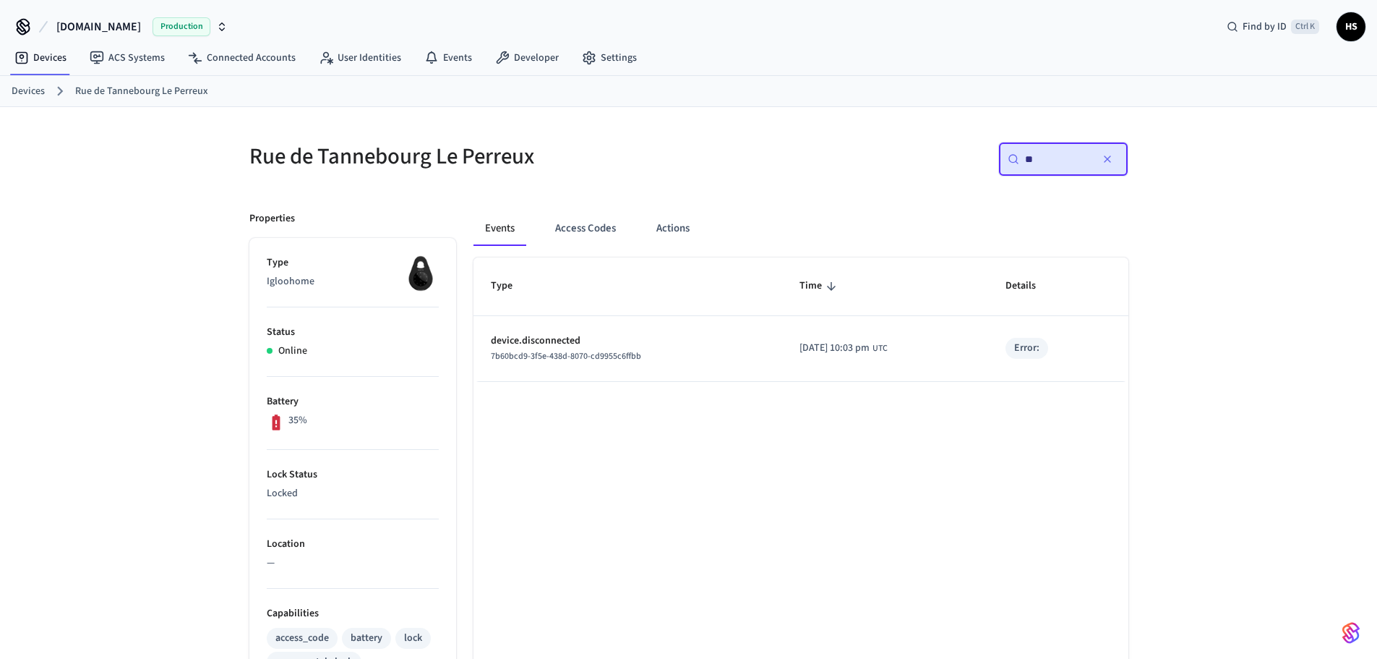
type input "*"
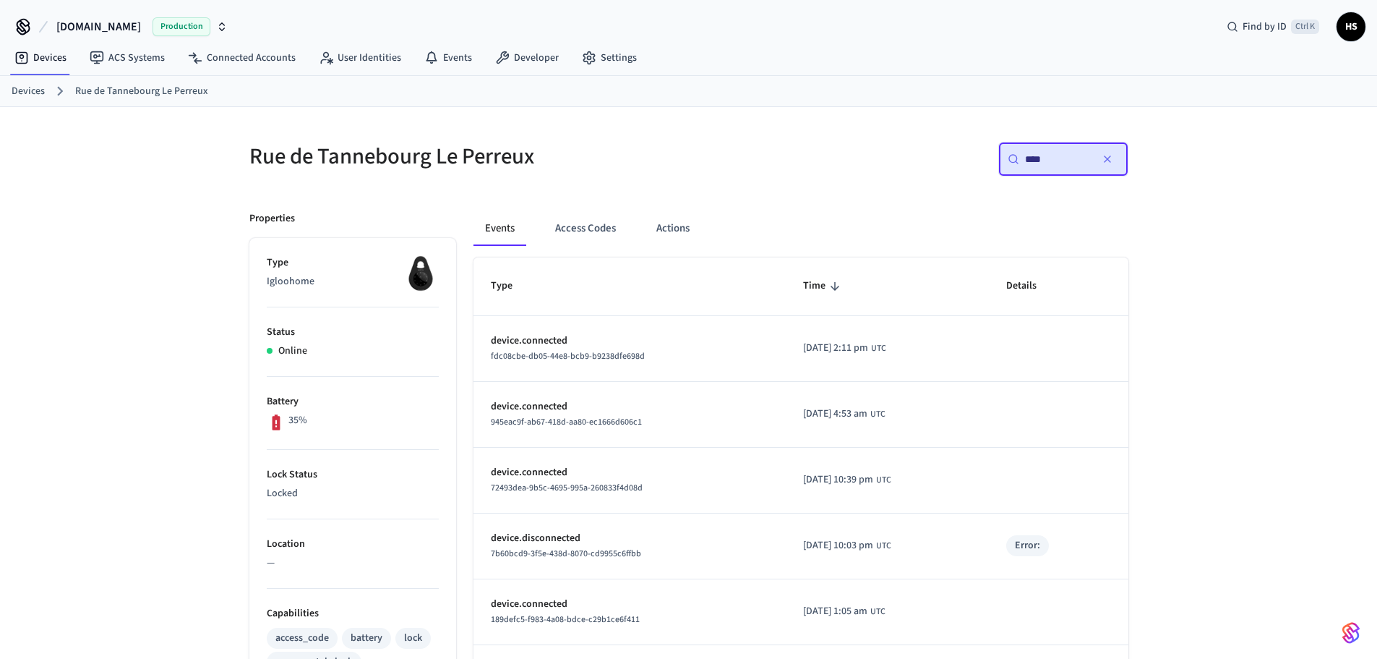
type input "****"
click at [1110, 157] on icon "button" at bounding box center [1108, 159] width 12 height 12
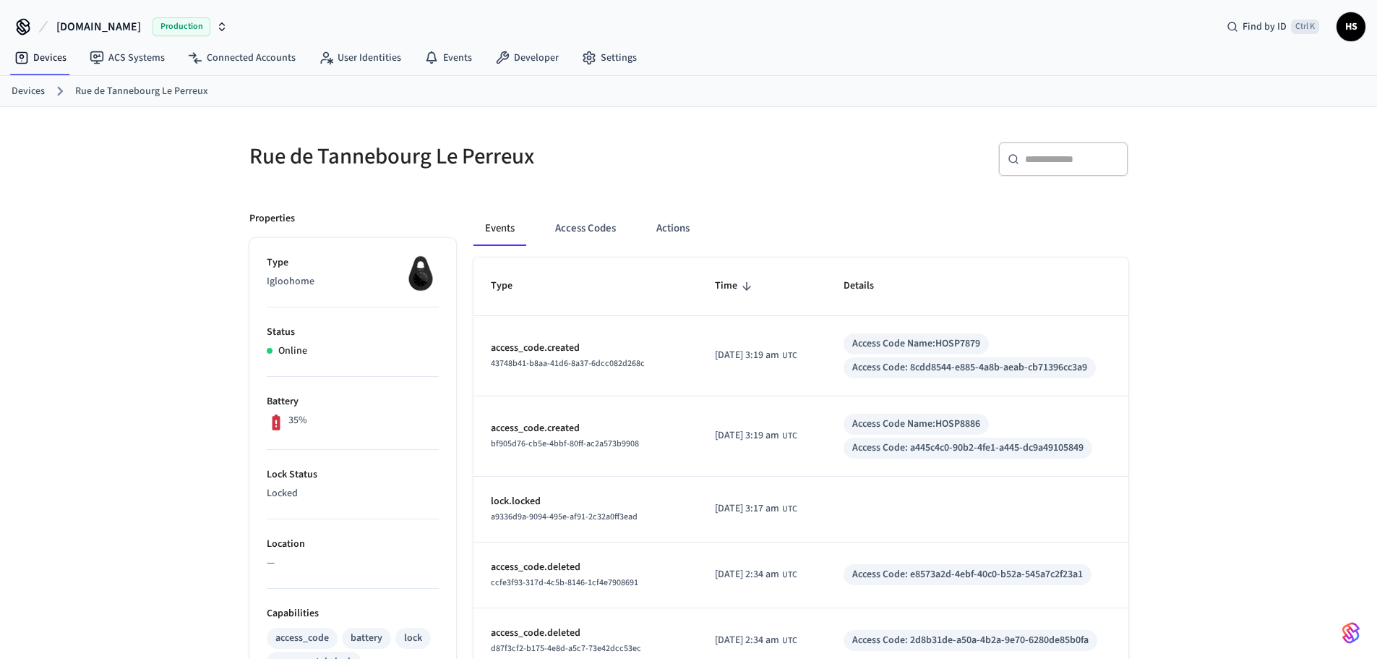
click at [589, 237] on button "Access Codes" at bounding box center [586, 228] width 84 height 35
click at [597, 232] on button "Access Codes" at bounding box center [586, 228] width 84 height 35
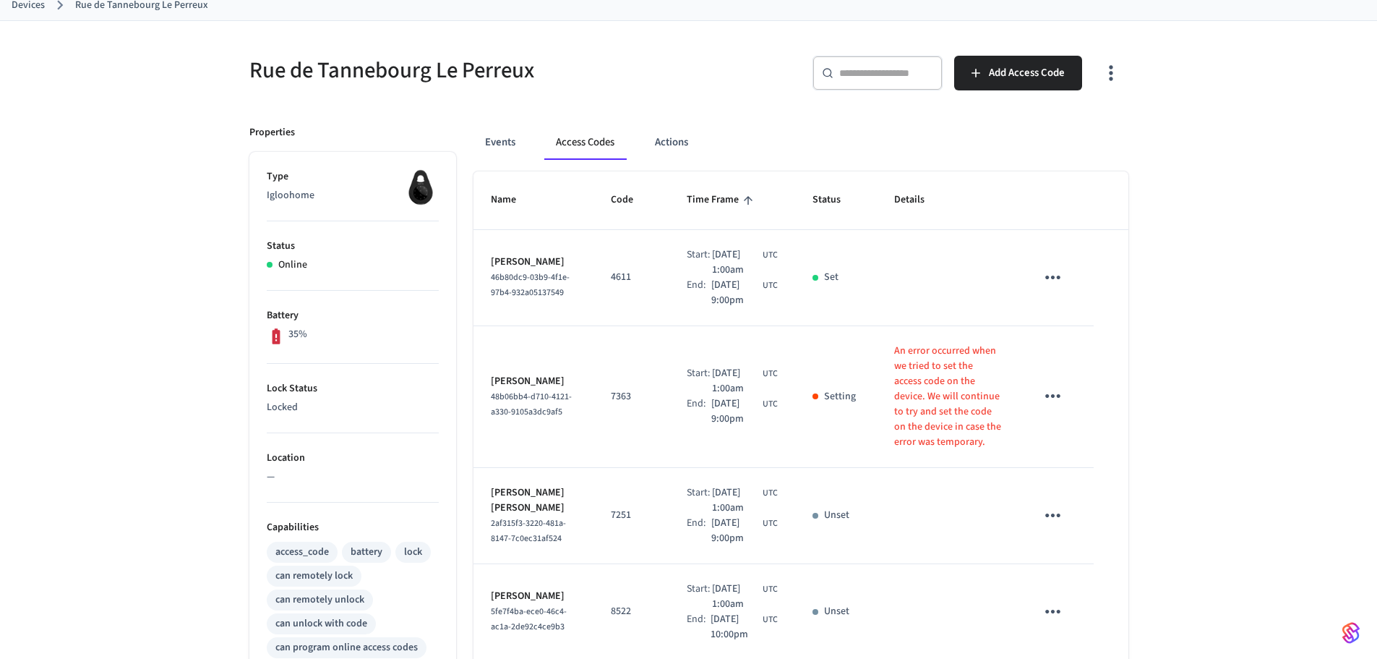
scroll to position [61, 0]
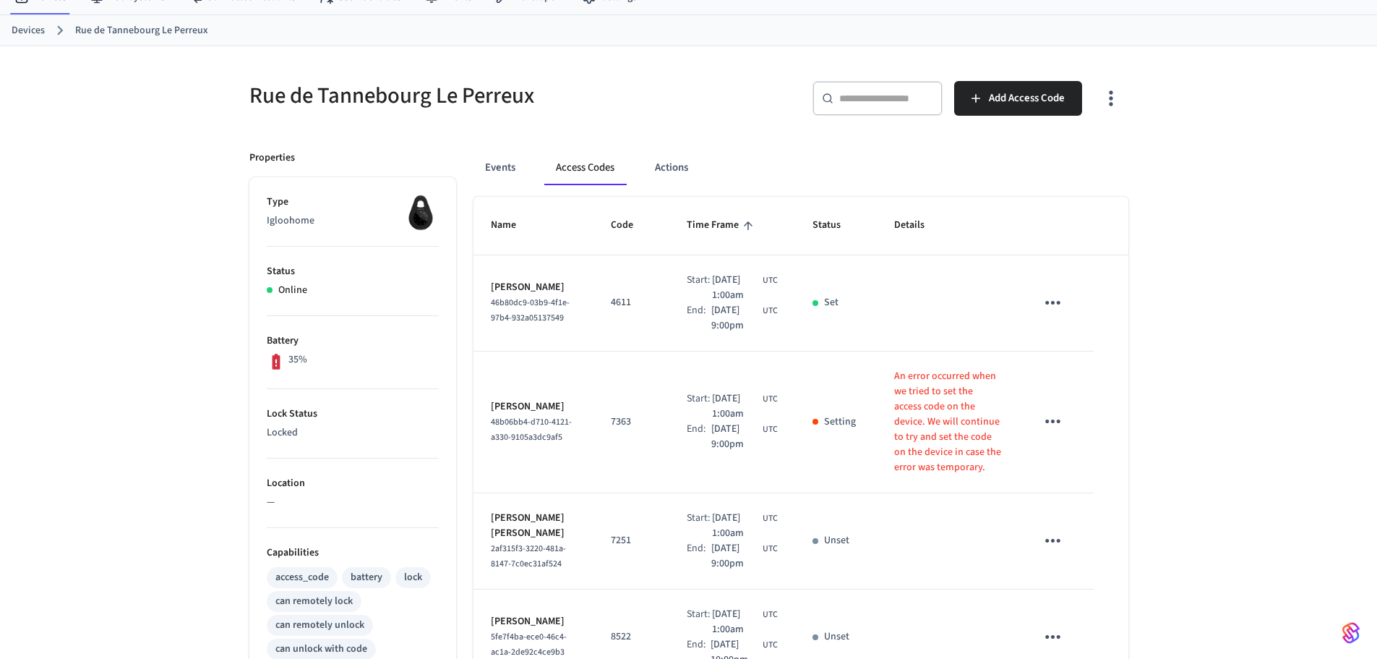
click at [1337, 465] on div "[GEOGRAPHIC_DATA] Le Perreux ​ ​ Add Access Code Properties Type Igloohome Stat…" at bounding box center [688, 533] width 1377 height 974
